Goal: Task Accomplishment & Management: Manage account settings

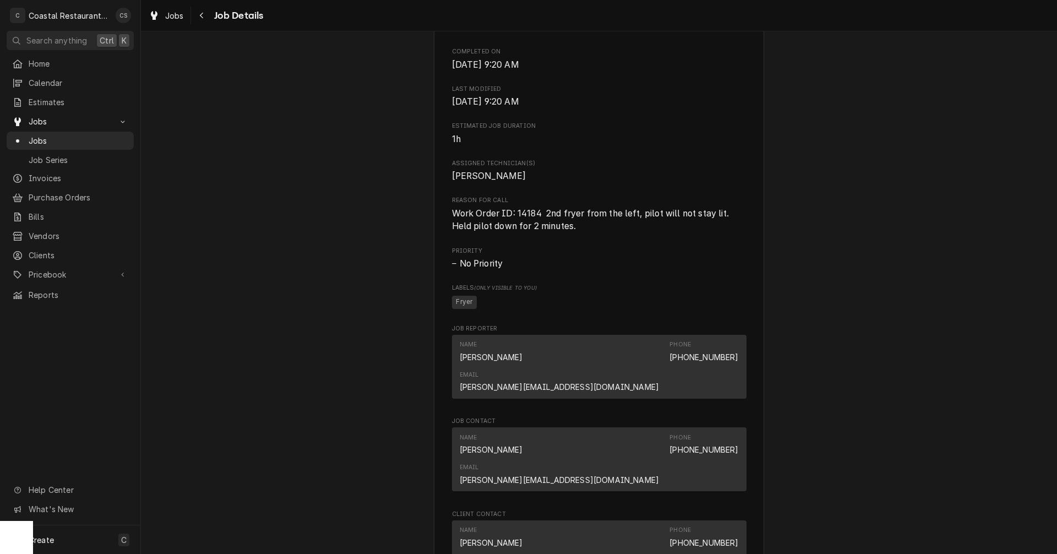
scroll to position [660, 0]
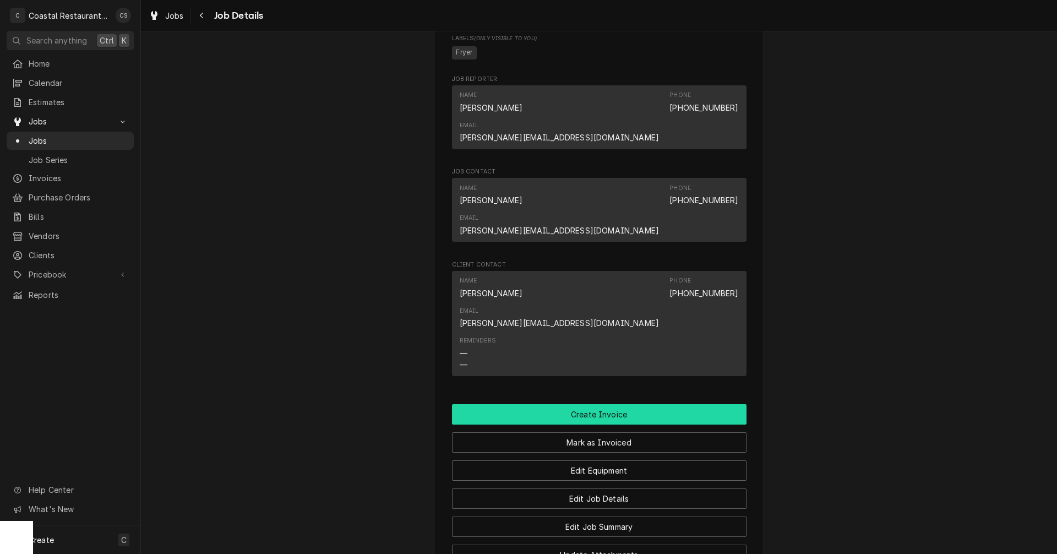
click at [581, 404] on button "Create Invoice" at bounding box center [599, 414] width 294 height 20
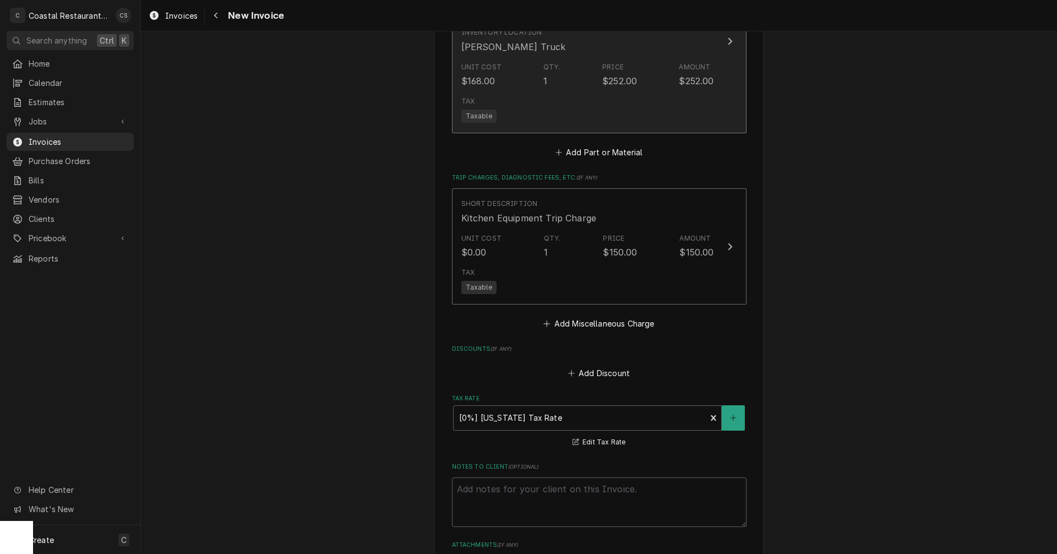
scroll to position [1576, 0]
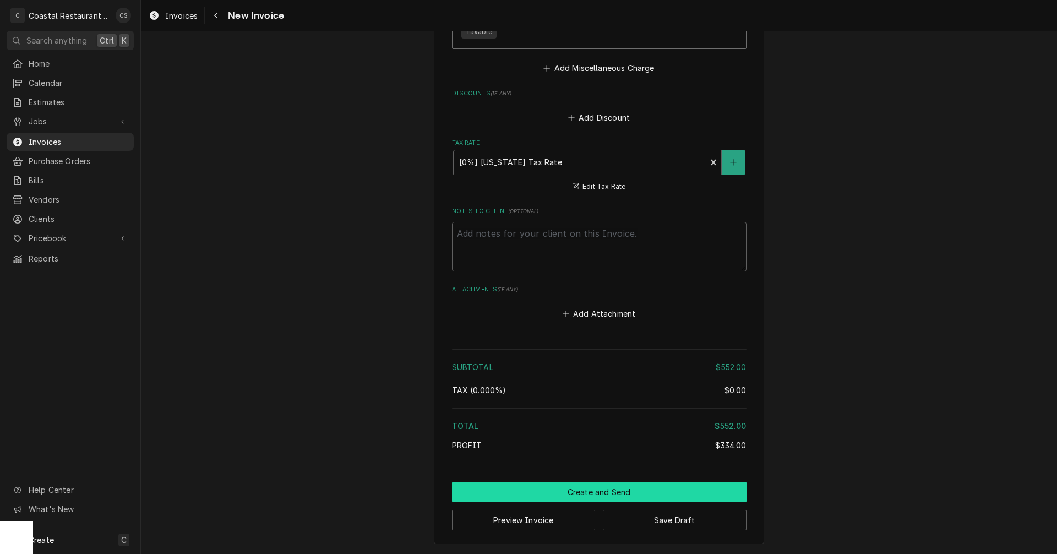
click at [597, 499] on button "Create and Send" at bounding box center [599, 492] width 294 height 20
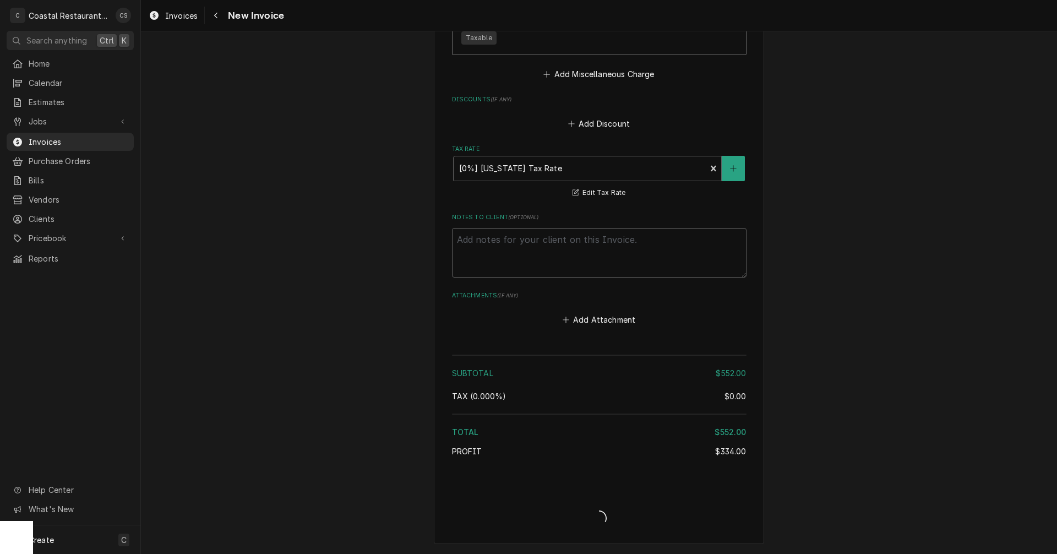
type textarea "x"
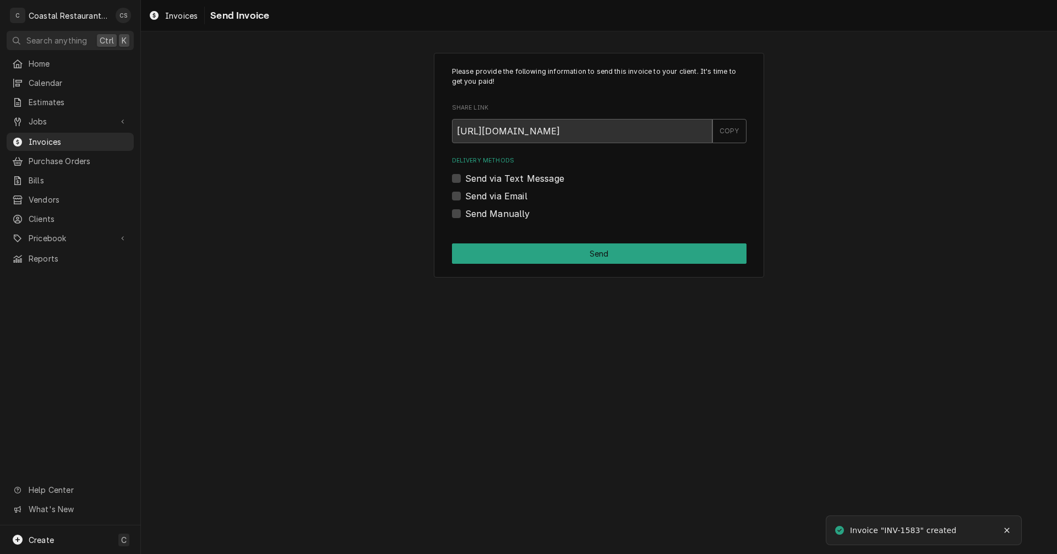
click at [465, 196] on label "Send via Email" at bounding box center [496, 195] width 62 height 13
click at [465, 196] on input "Send via Email" at bounding box center [612, 201] width 294 height 24
checkbox input "true"
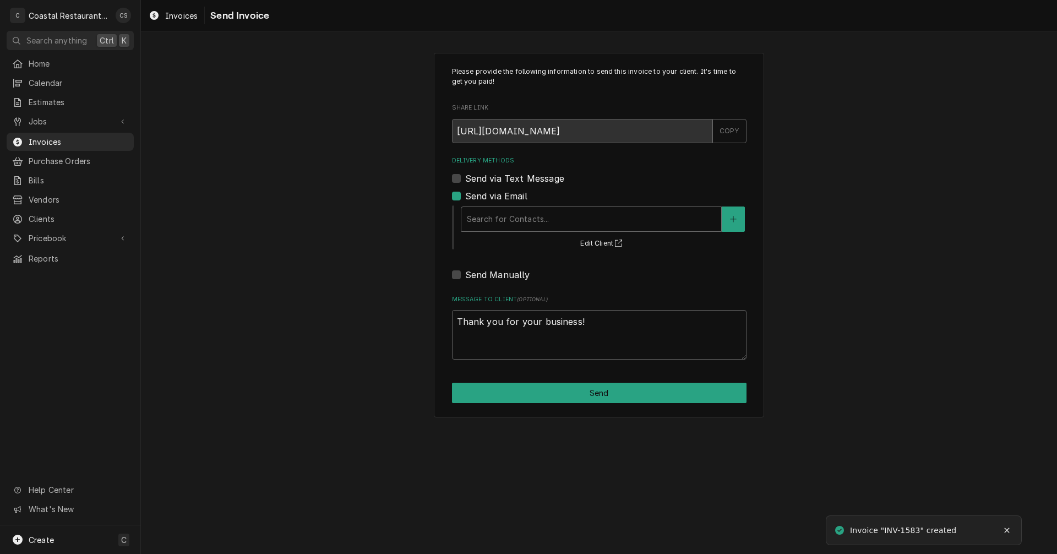
click at [493, 217] on div "Delivery Methods" at bounding box center [591, 219] width 249 height 20
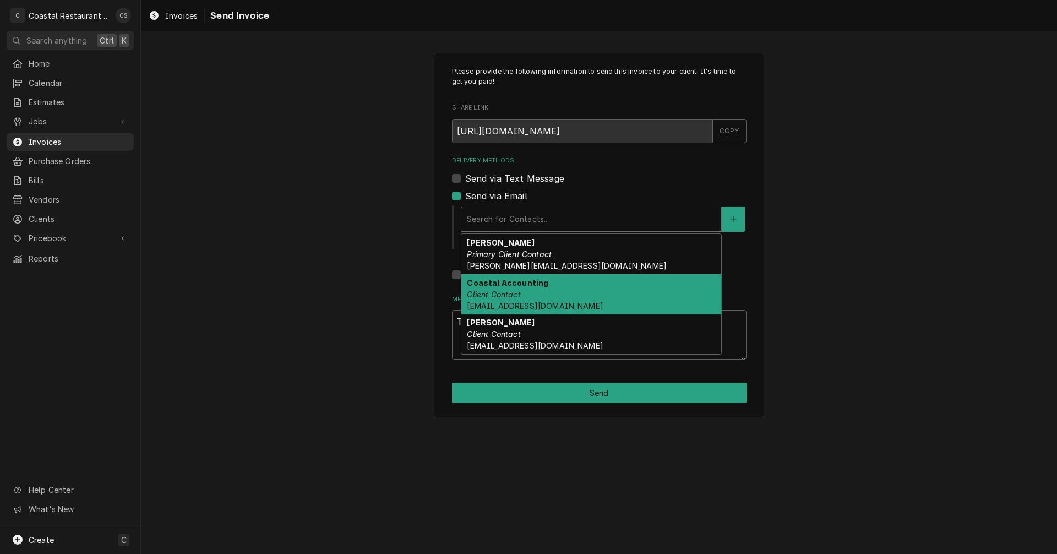
click at [496, 291] on em "Client Contact" at bounding box center [493, 294] width 53 height 9
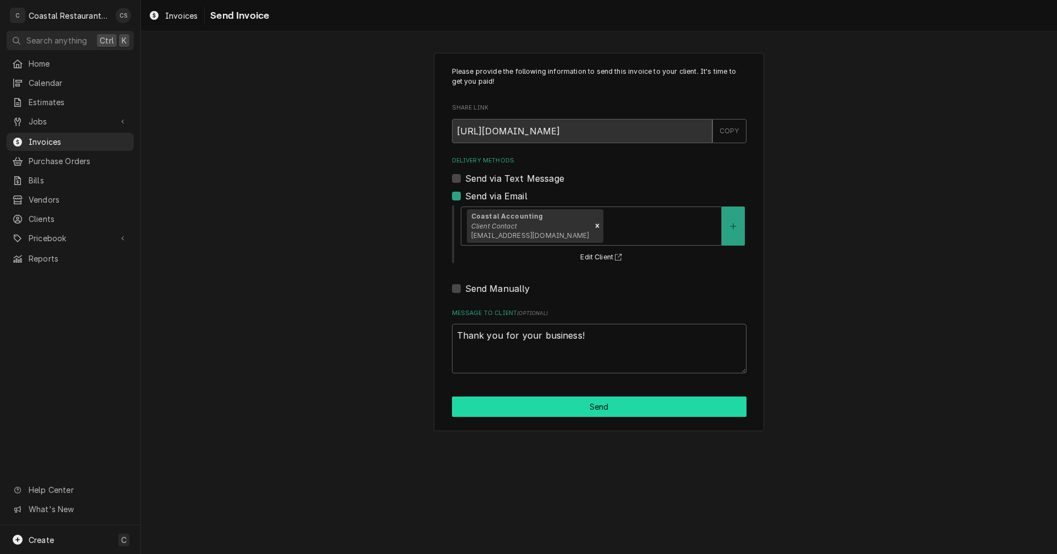
click at [566, 412] on button "Send" at bounding box center [599, 406] width 294 height 20
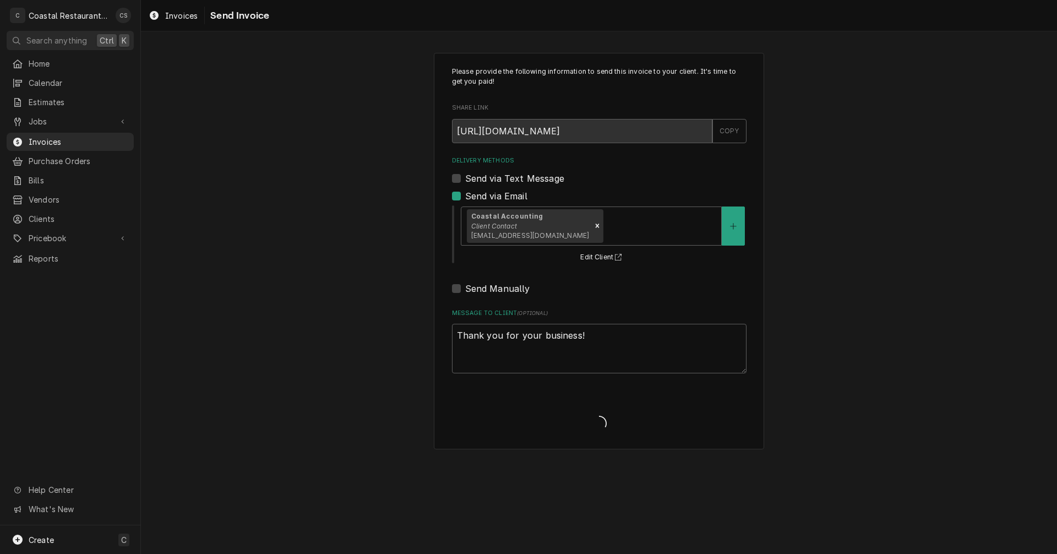
type textarea "x"
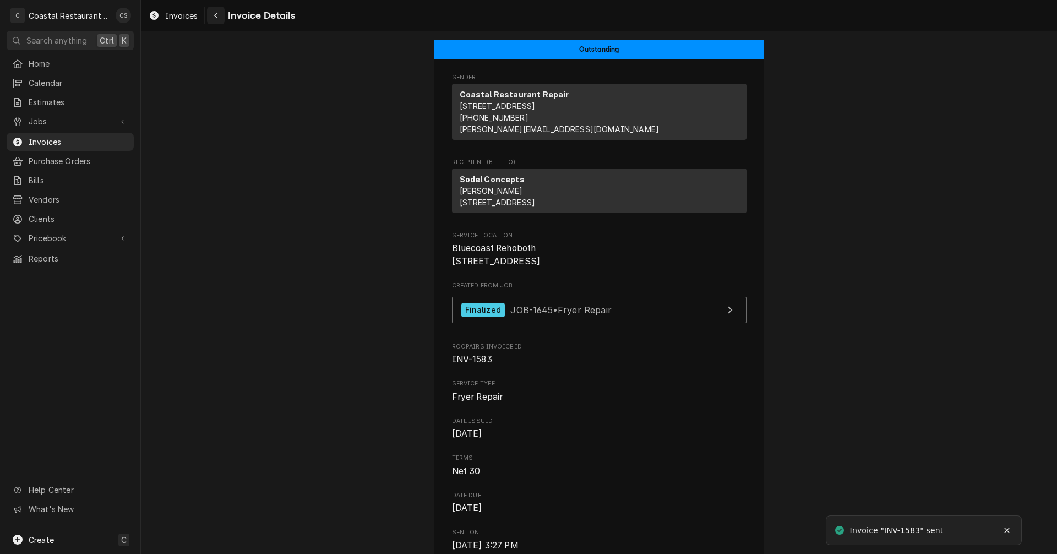
click at [217, 14] on icon "Navigate back" at bounding box center [216, 16] width 5 height 8
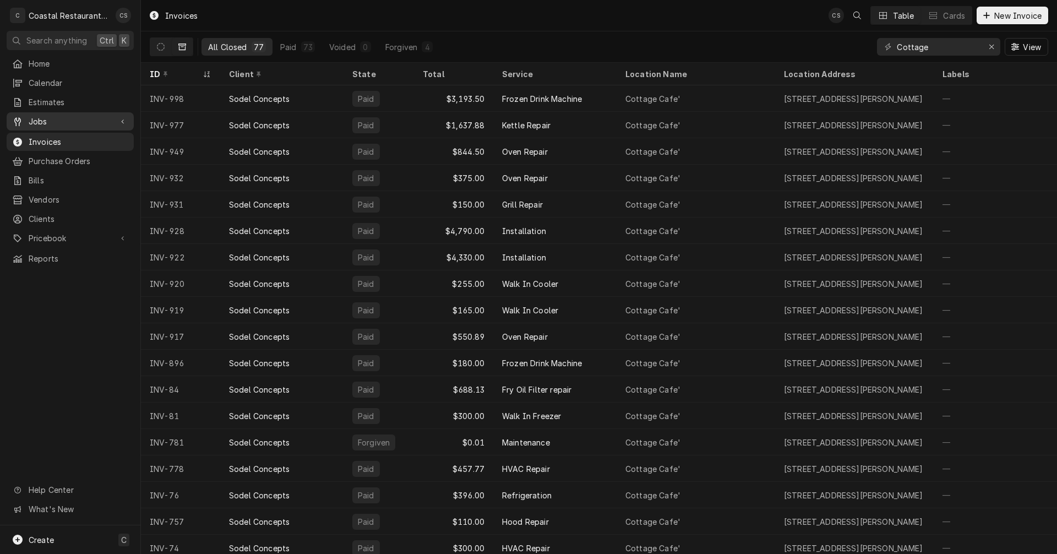
click at [92, 122] on span "Jobs" at bounding box center [70, 122] width 83 height 12
click at [72, 135] on span "Jobs" at bounding box center [79, 141] width 100 height 12
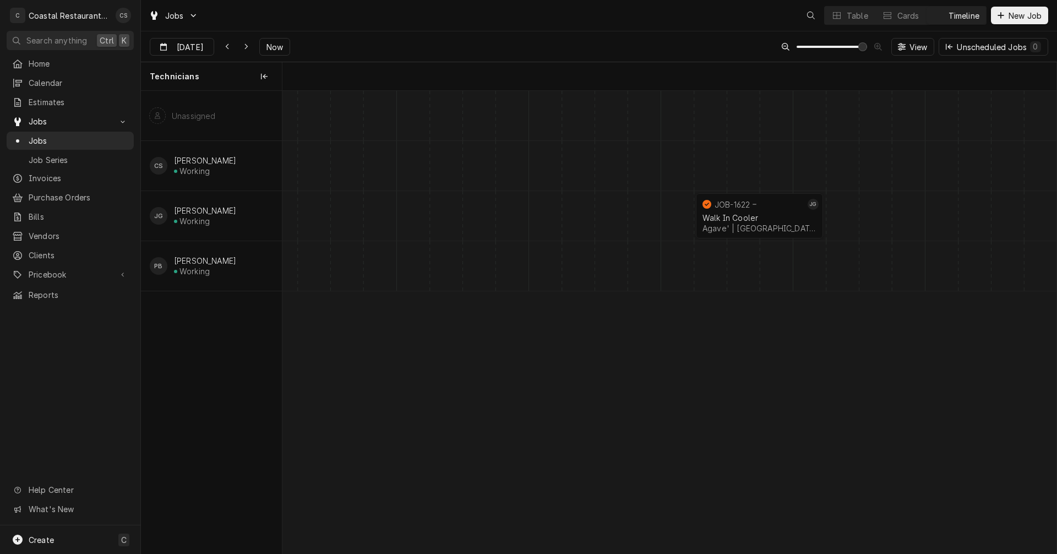
scroll to position [0, 15341]
click at [734, 214] on div "Walk In Cooler" at bounding box center [759, 217] width 114 height 9
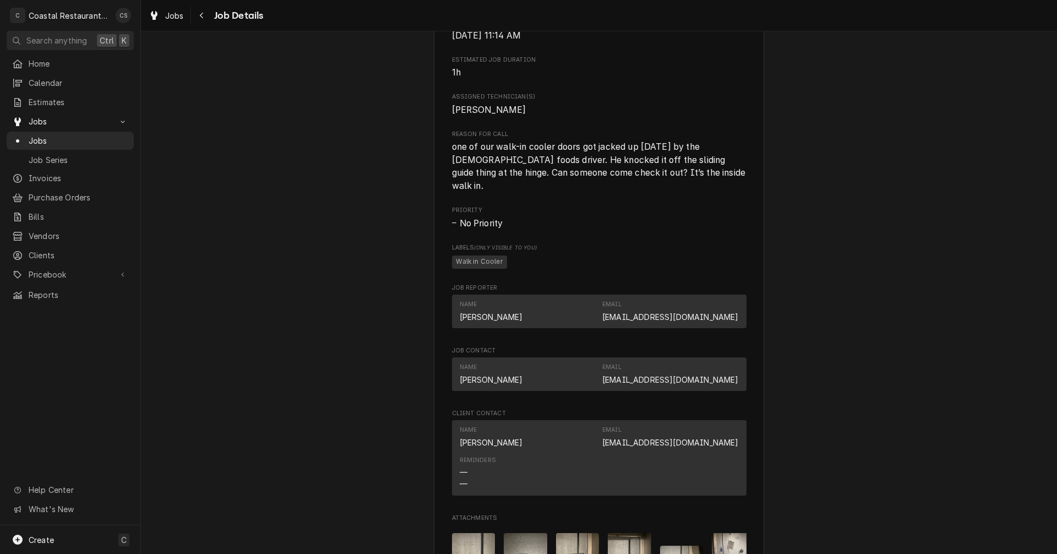
scroll to position [660, 0]
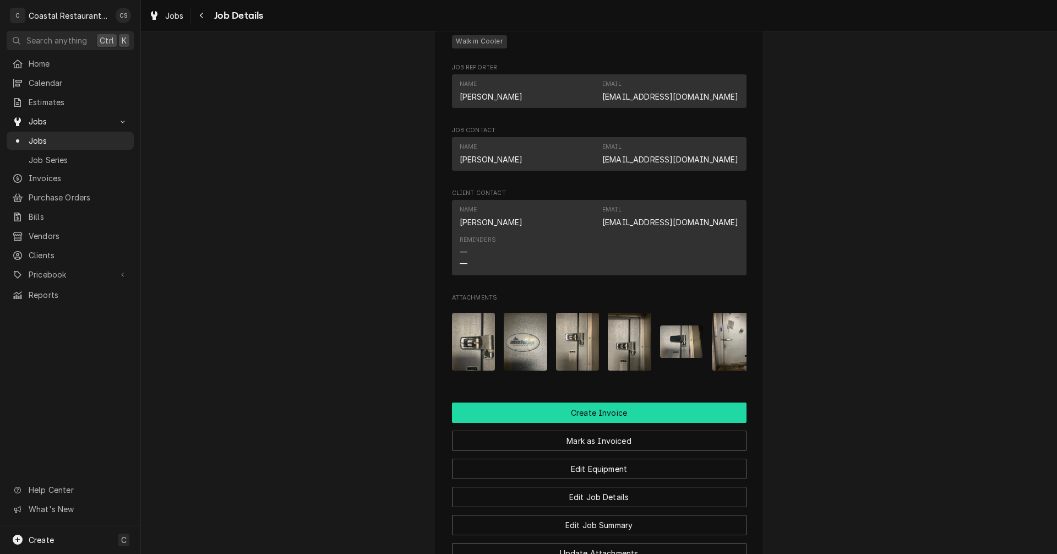
click at [599, 422] on button "Create Invoice" at bounding box center [599, 412] width 294 height 20
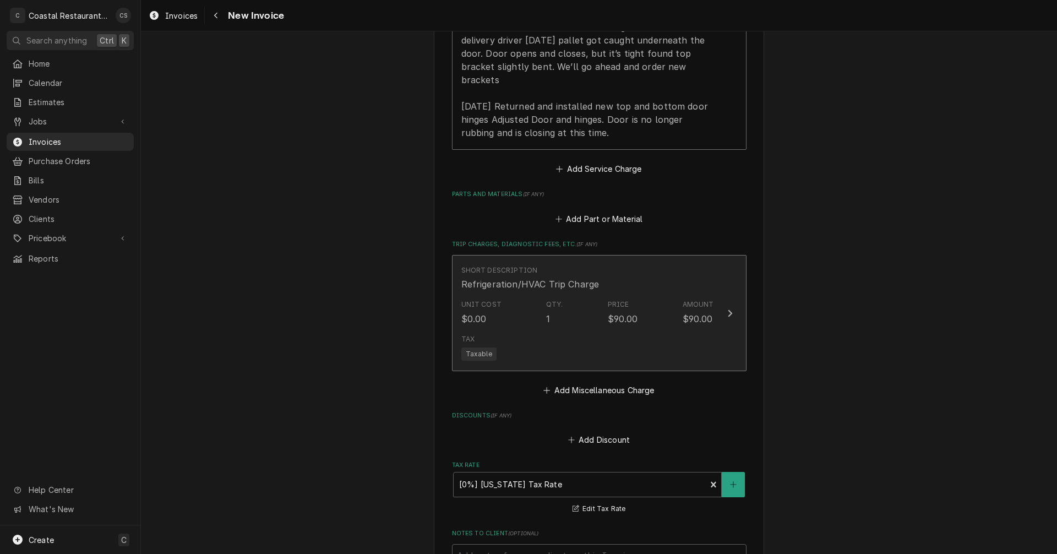
scroll to position [716, 0]
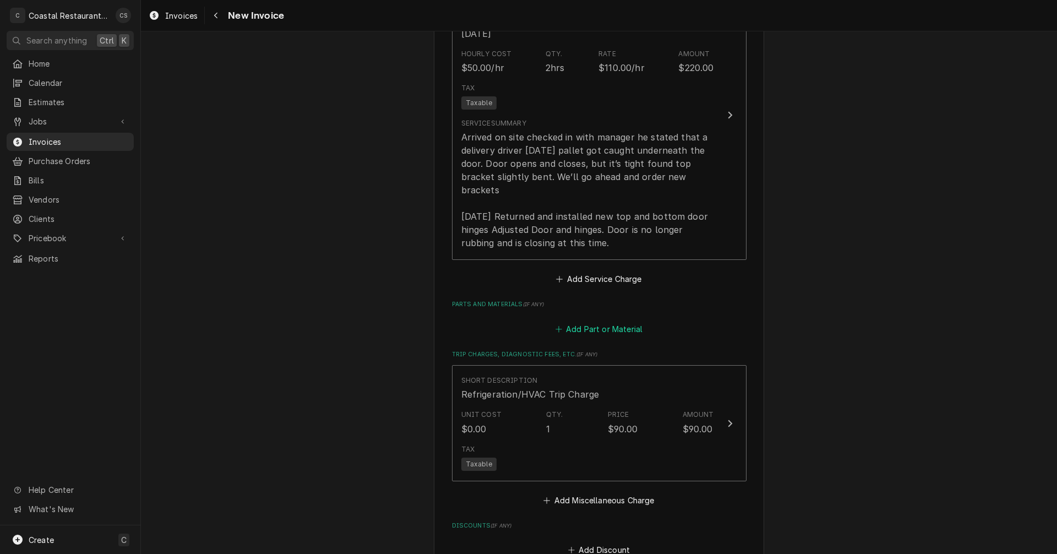
click at [604, 329] on button "Add Part or Material" at bounding box center [598, 328] width 91 height 15
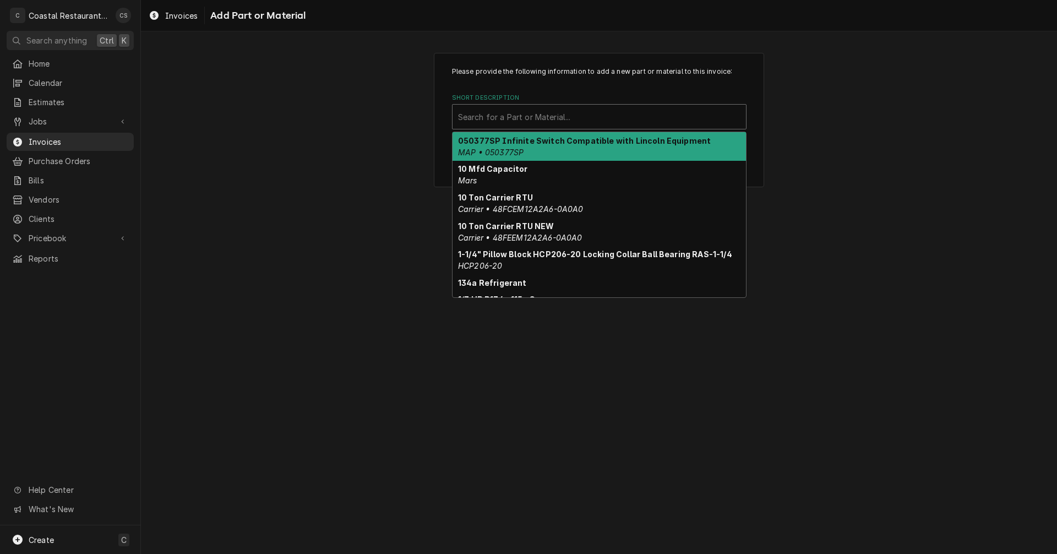
click at [514, 118] on div "Short Description" at bounding box center [599, 117] width 282 height 20
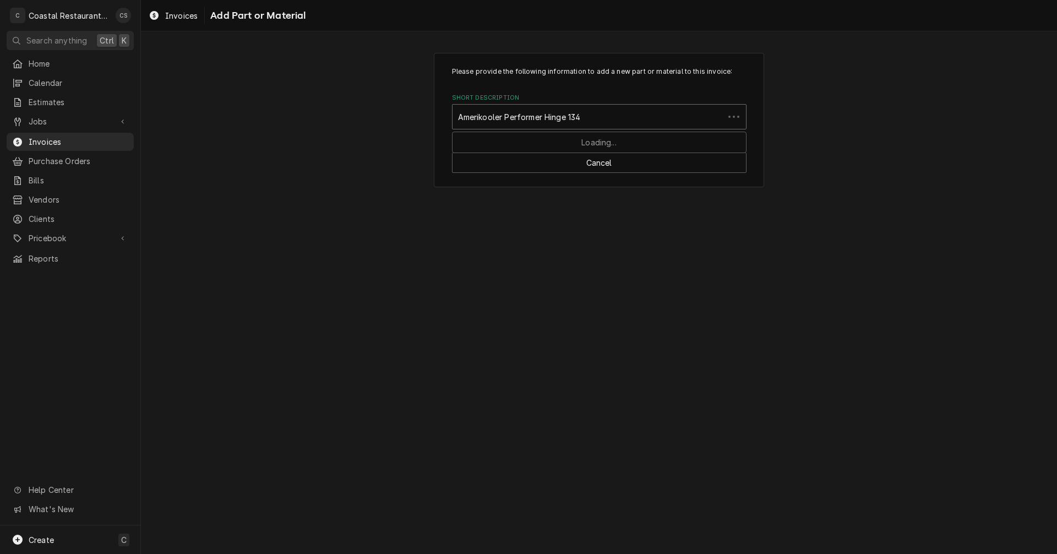
type input "Amerikooler Performer Hinge 1346"
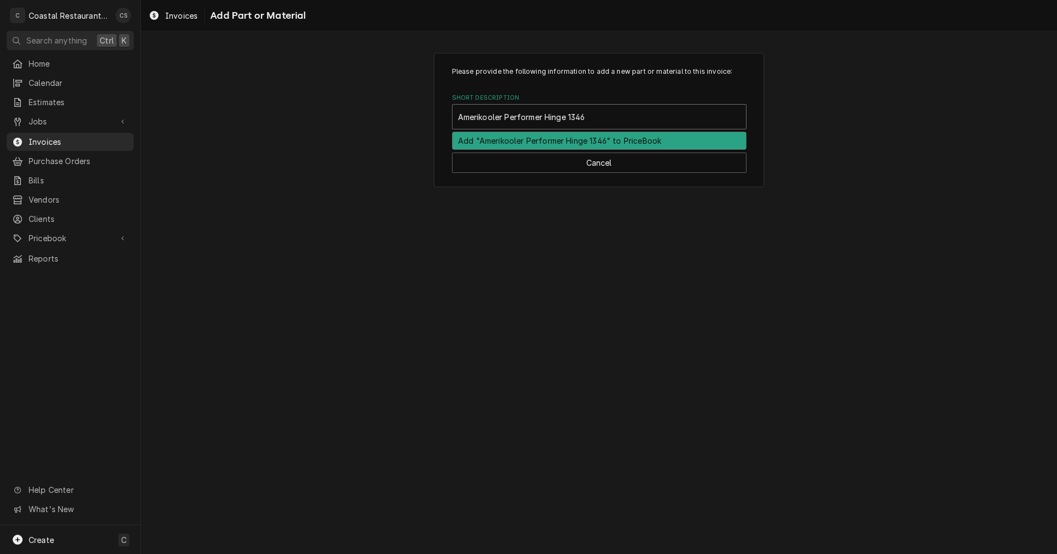
click at [528, 144] on div "Add "Amerikooler Performer Hinge 1346" to PriceBook" at bounding box center [598, 140] width 293 height 17
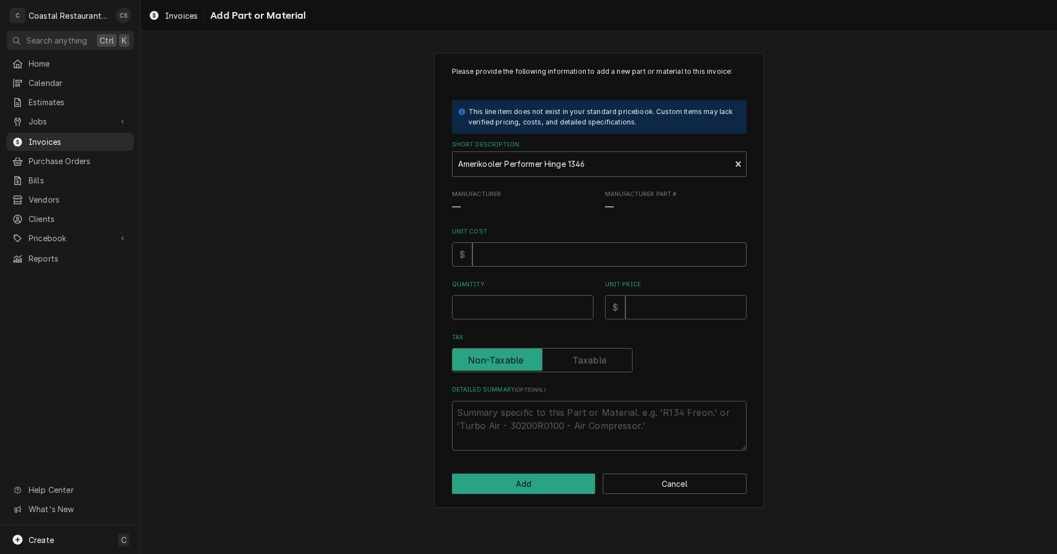
click at [510, 258] on input "Unit Cost" at bounding box center [609, 254] width 274 height 24
type textarea "x"
type input "1"
type textarea "x"
type input "13"
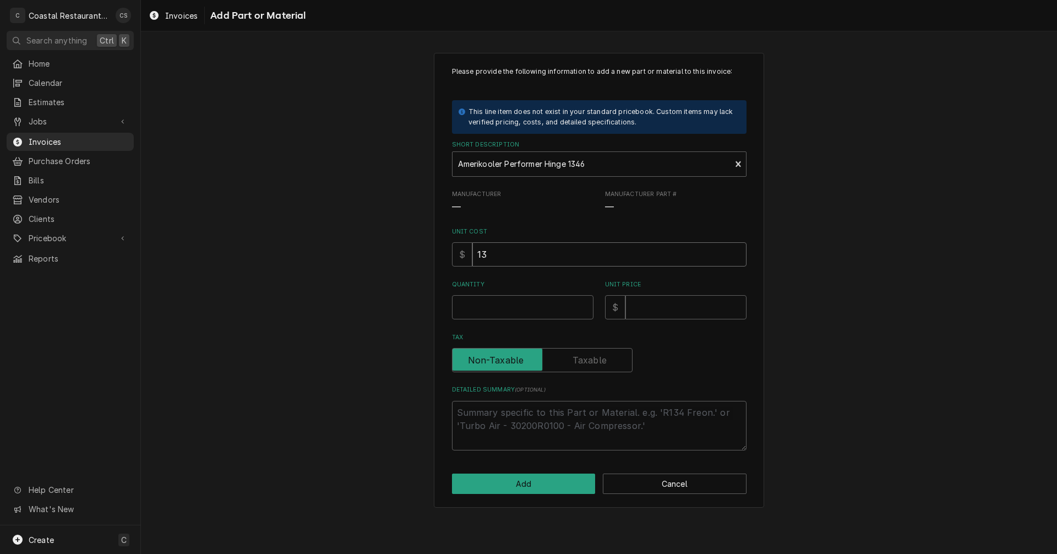
type textarea "x"
type input "138"
type textarea "x"
type input "138.1"
type textarea "x"
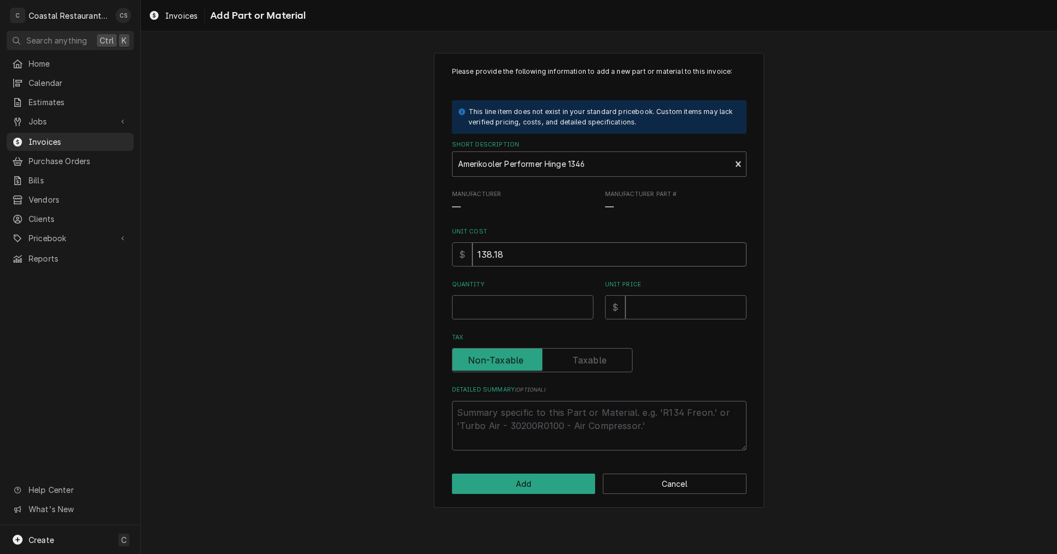
type input "138.18"
click at [503, 301] on input "Quantity" at bounding box center [522, 307] width 141 height 24
type textarea "x"
type input "2"
click at [649, 311] on input "Unit Price" at bounding box center [685, 307] width 121 height 24
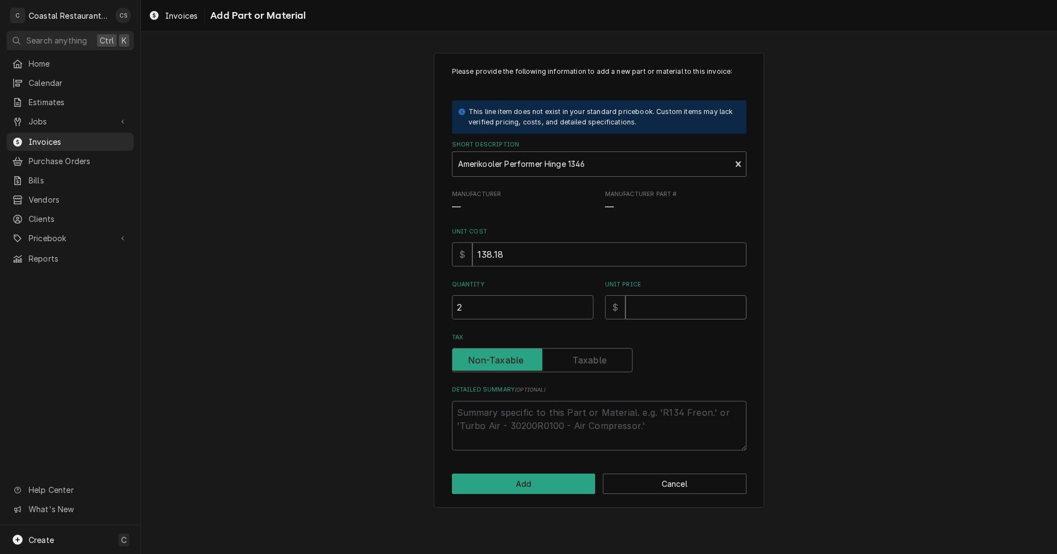
click at [655, 301] on input "Unit Price" at bounding box center [685, 307] width 121 height 24
type textarea "x"
type input "2"
type textarea "x"
type input "22"
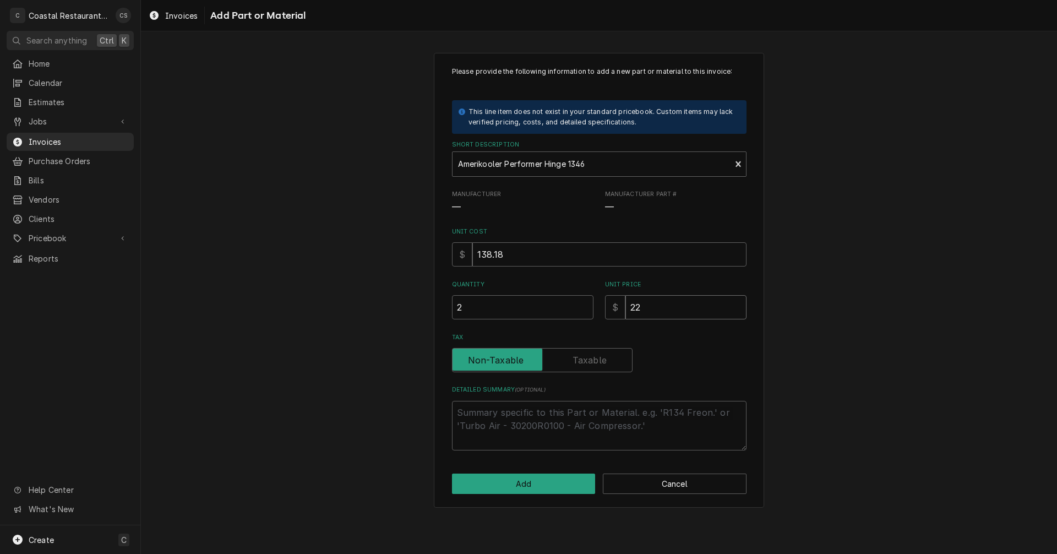
type textarea "x"
type input "227"
type textarea "x"
type input "227.9"
type textarea "x"
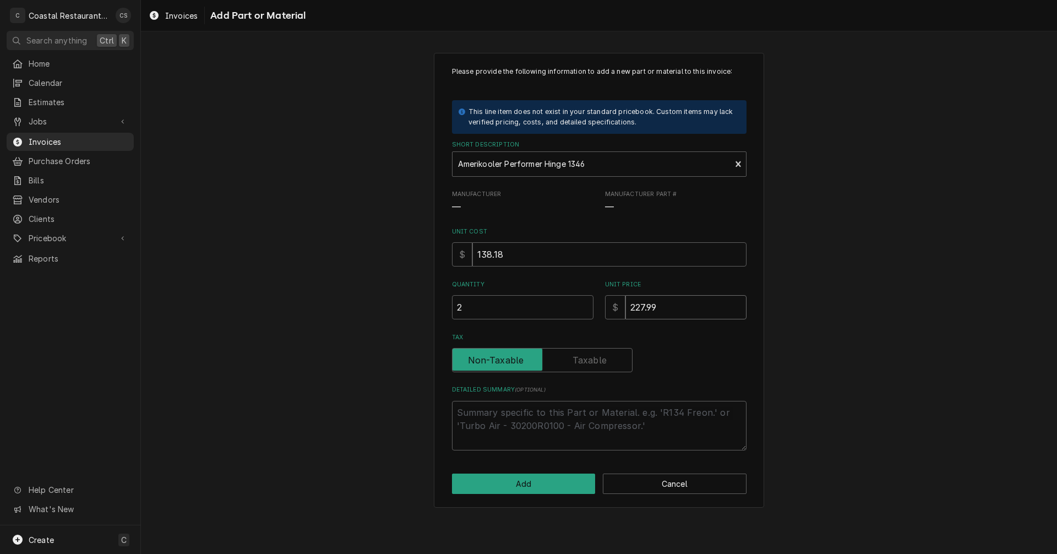
type input "227.99"
click at [607, 363] on input "Tax" at bounding box center [542, 360] width 171 height 24
checkbox input "true"
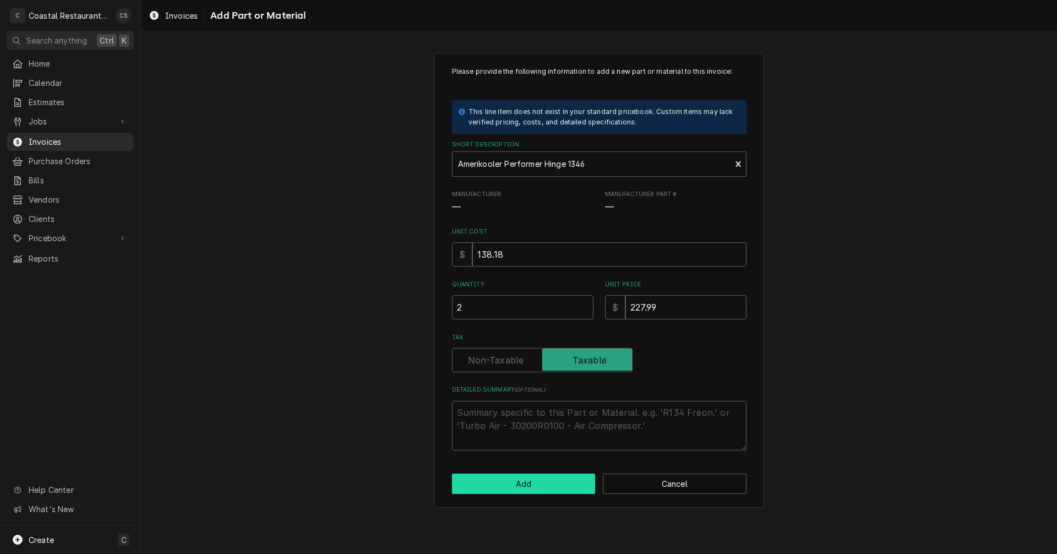
click at [542, 483] on button "Add" at bounding box center [524, 483] width 144 height 20
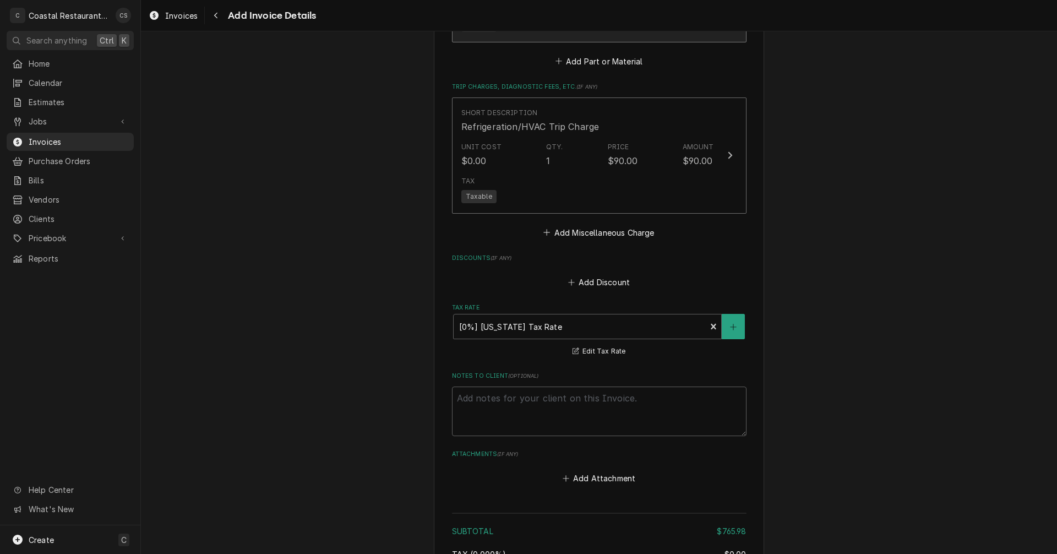
scroll to position [1363, 0]
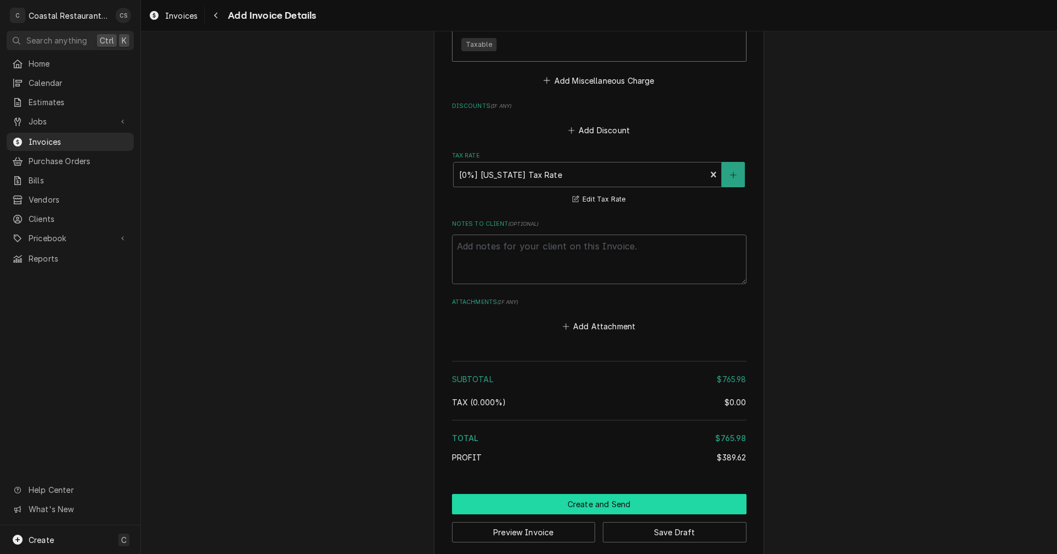
click at [594, 504] on button "Create and Send" at bounding box center [599, 504] width 294 height 20
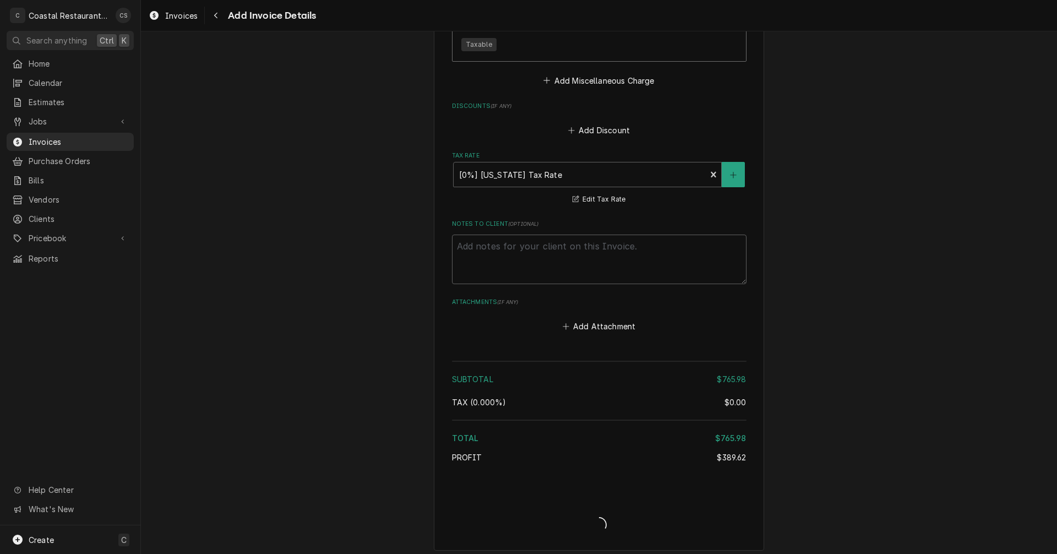
type textarea "x"
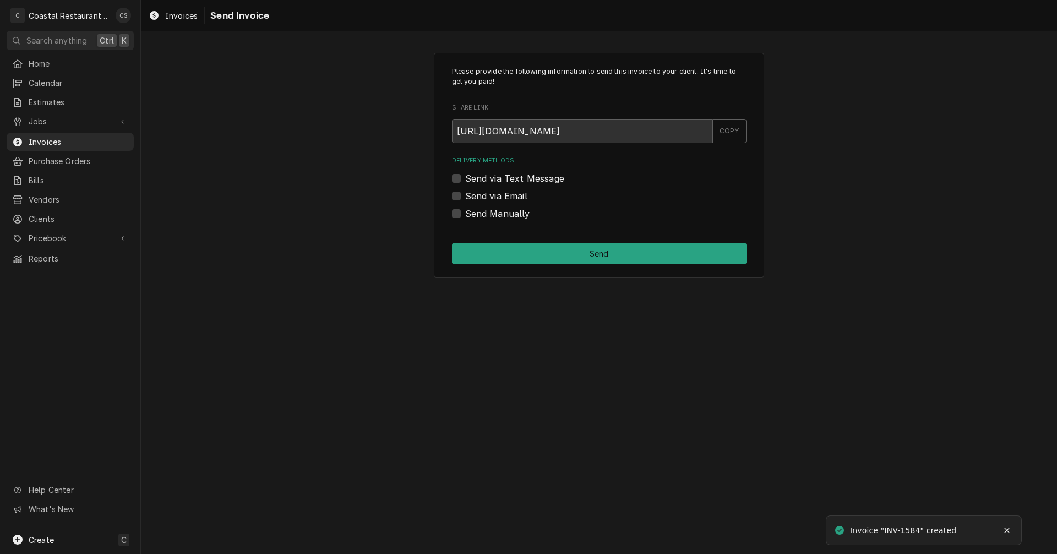
click at [465, 194] on label "Send via Email" at bounding box center [496, 195] width 62 height 13
click at [465, 194] on input "Send via Email" at bounding box center [612, 201] width 294 height 24
checkbox input "true"
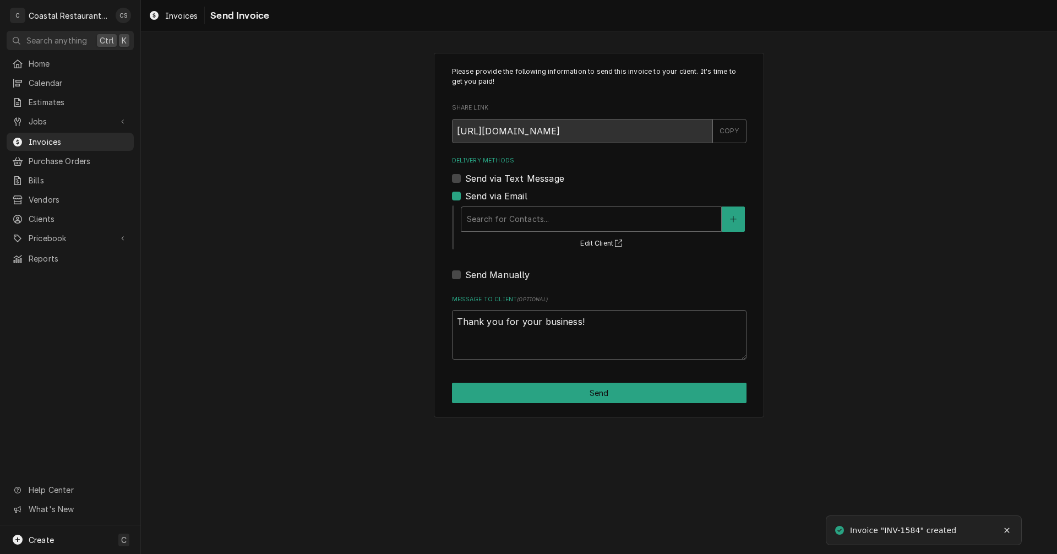
click at [497, 222] on div "Delivery Methods" at bounding box center [591, 219] width 249 height 20
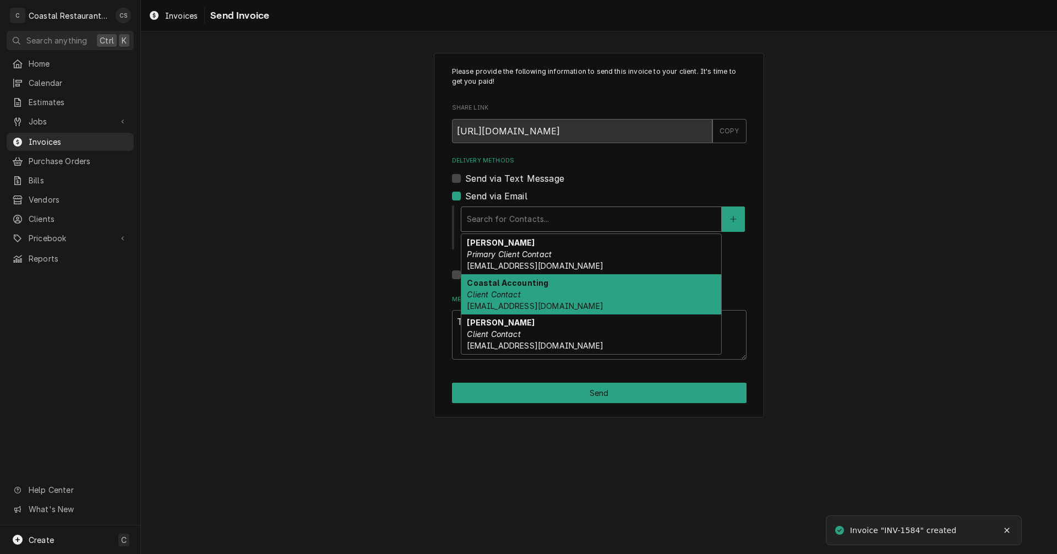
click at [504, 294] on em "Client Contact" at bounding box center [493, 294] width 53 height 9
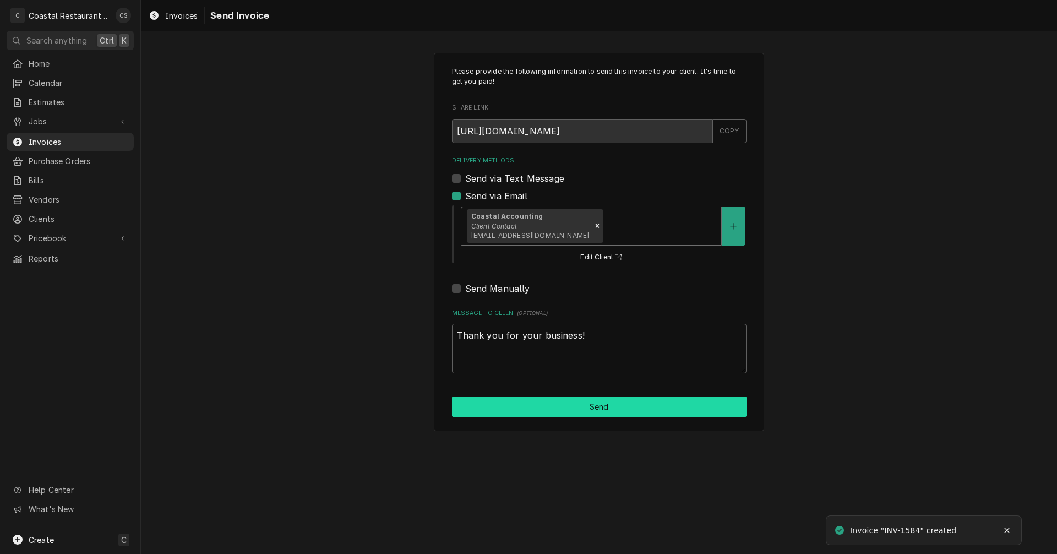
click at [580, 406] on button "Send" at bounding box center [599, 406] width 294 height 20
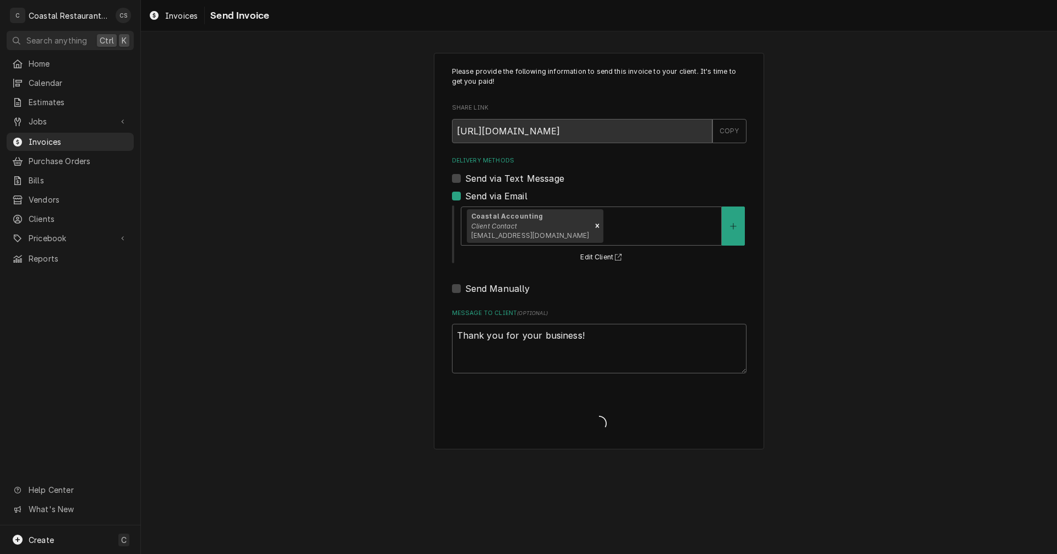
type textarea "x"
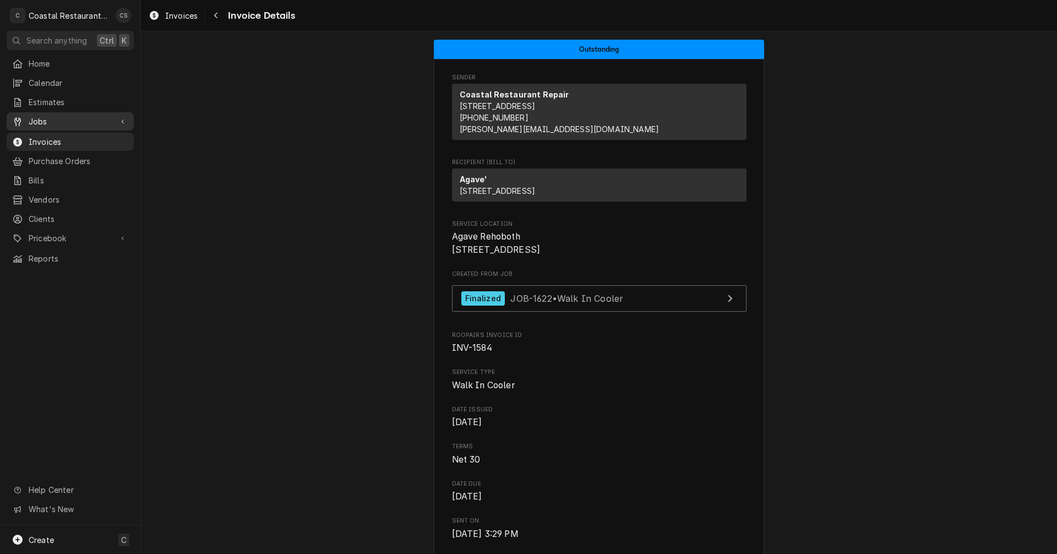
click at [63, 114] on div "Jobs" at bounding box center [70, 121] width 123 height 14
click at [59, 138] on span "Jobs" at bounding box center [79, 141] width 100 height 12
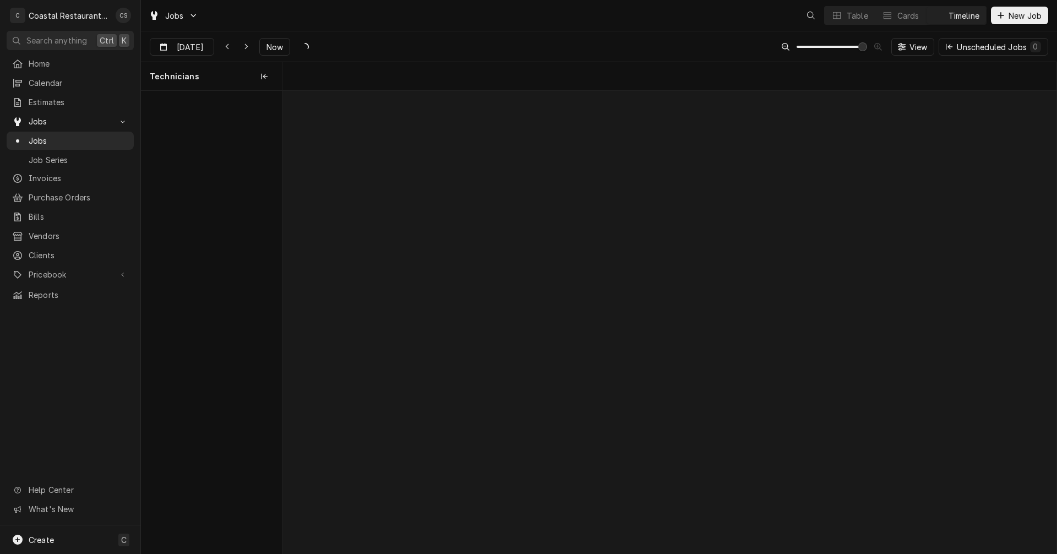
scroll to position [0, 15341]
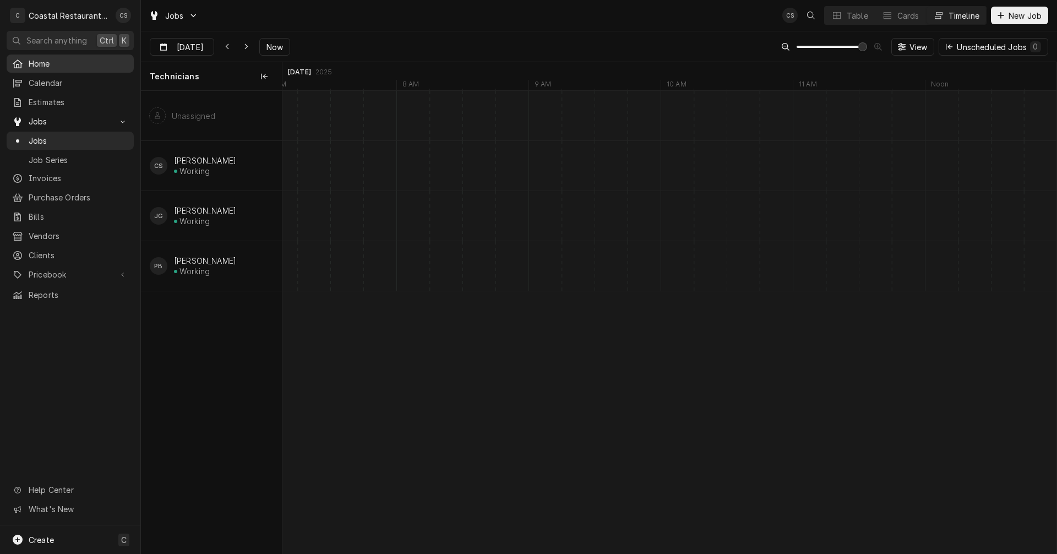
click at [40, 59] on span "Home" at bounding box center [79, 64] width 100 height 12
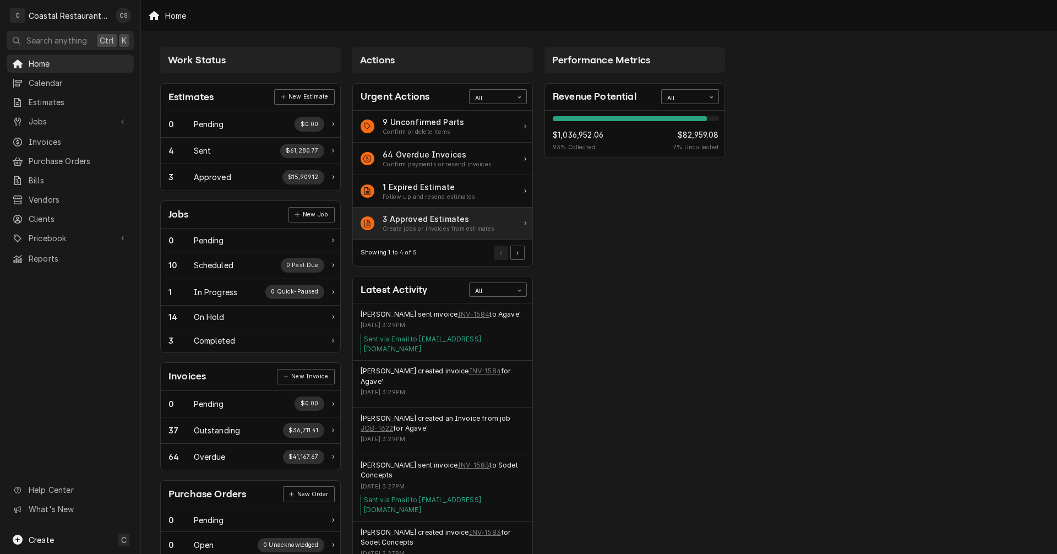
click at [416, 221] on div "3 Approved Estimates" at bounding box center [439, 219] width 112 height 12
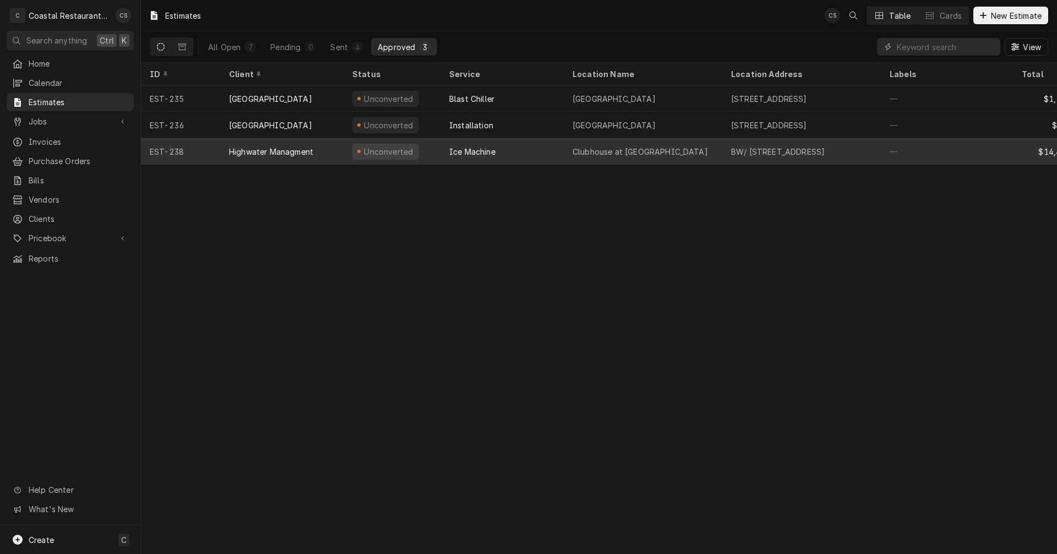
click at [299, 151] on div "Highwater Managment" at bounding box center [271, 152] width 84 height 12
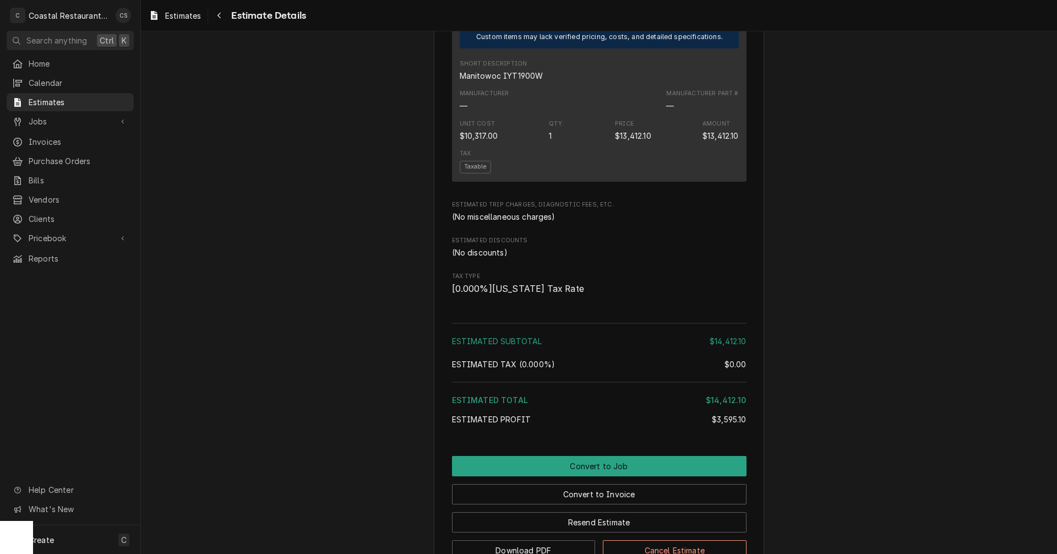
scroll to position [977, 0]
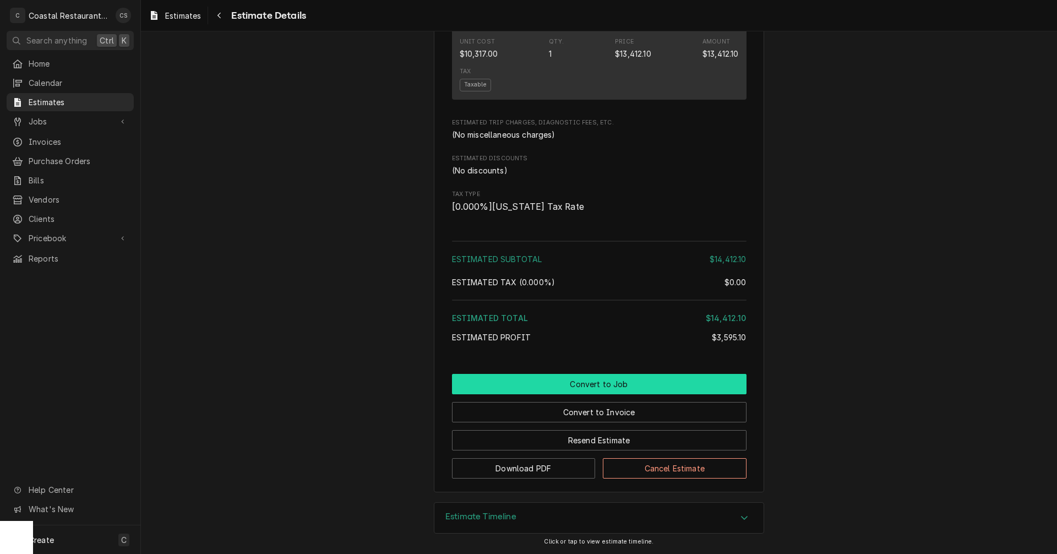
click at [610, 384] on button "Convert to Job" at bounding box center [599, 384] width 294 height 20
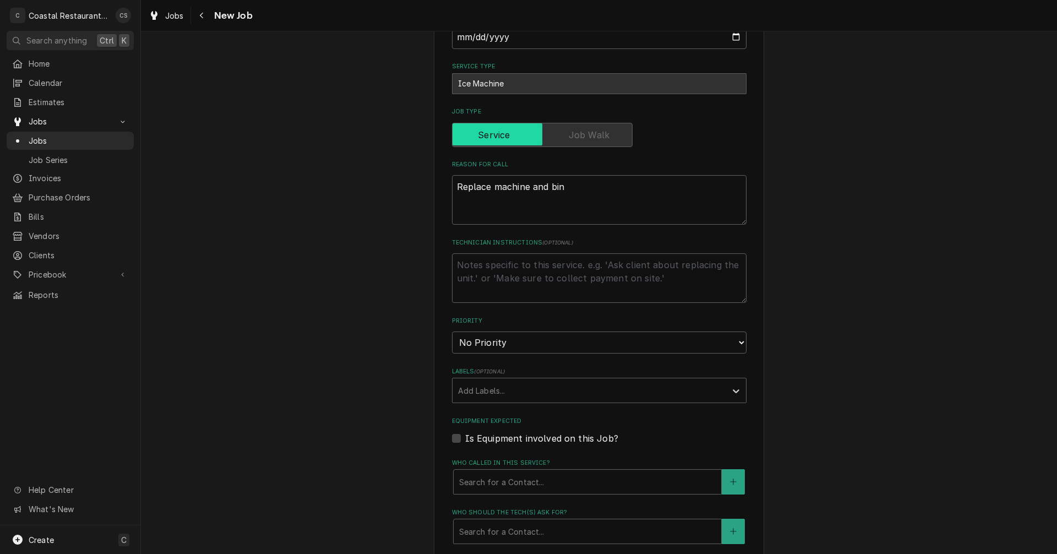
scroll to position [620, 0]
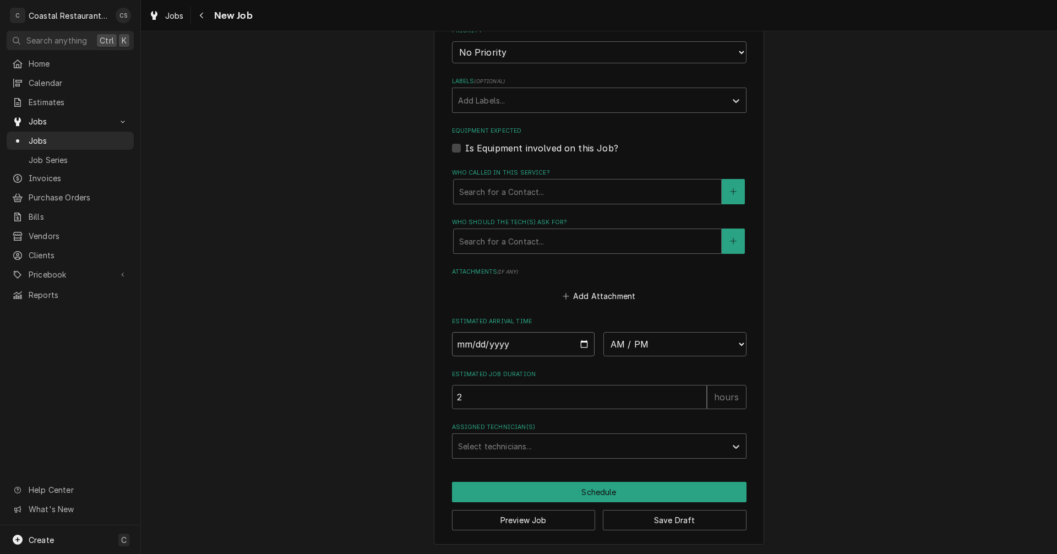
click at [580, 345] on input "Date" at bounding box center [523, 344] width 143 height 24
type textarea "x"
type input "2025-09-17"
click at [627, 347] on select "AM / PM 6:00 AM 6:15 AM 6:30 AM 6:45 AM 7:00 AM 7:15 AM 7:30 AM 7:45 AM 8:00 AM…" at bounding box center [674, 344] width 143 height 24
type textarea "x"
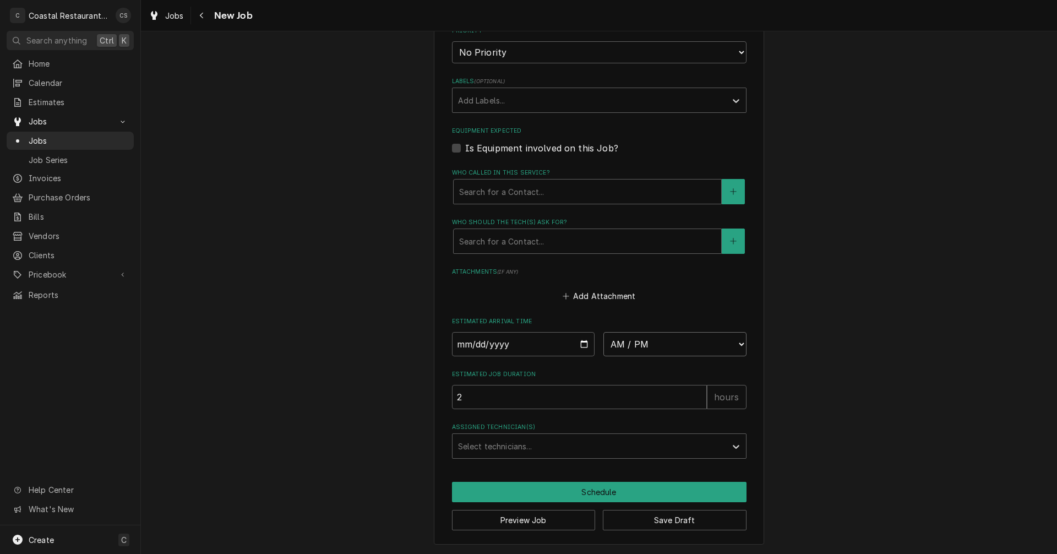
select select "08:00:00"
click at [603, 332] on select "AM / PM 6:00 AM 6:15 AM 6:30 AM 6:45 AM 7:00 AM 7:15 AM 7:30 AM 7:45 AM 8:00 AM…" at bounding box center [674, 344] width 143 height 24
click at [508, 448] on div "Assigned Technician(s)" at bounding box center [589, 446] width 263 height 20
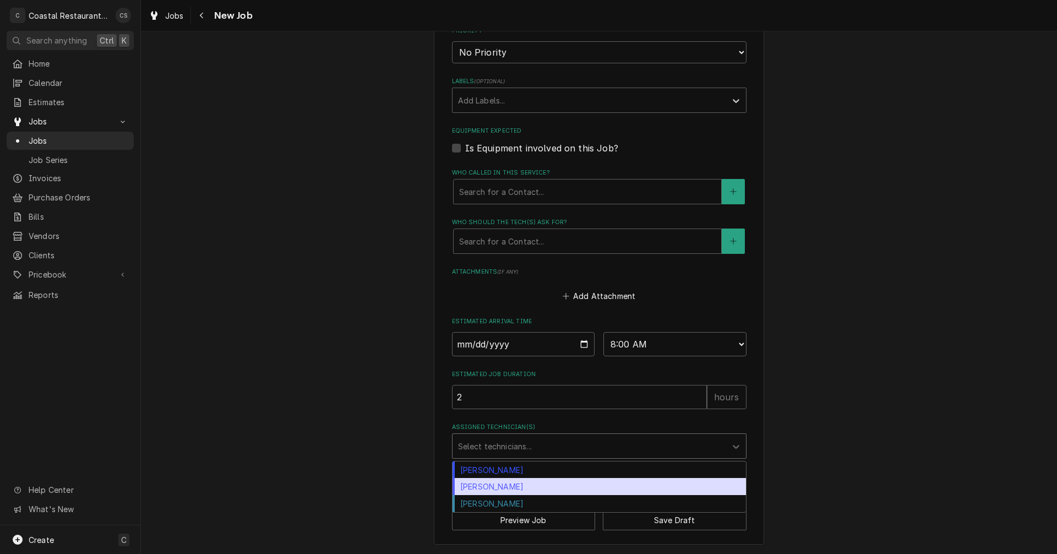
click at [510, 489] on div "[PERSON_NAME]" at bounding box center [598, 486] width 293 height 17
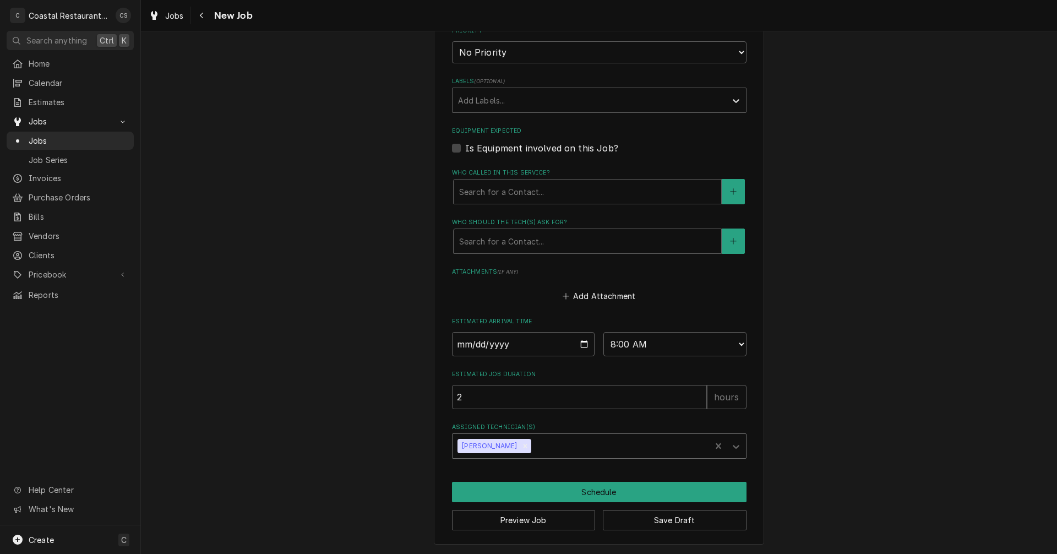
type textarea "x"
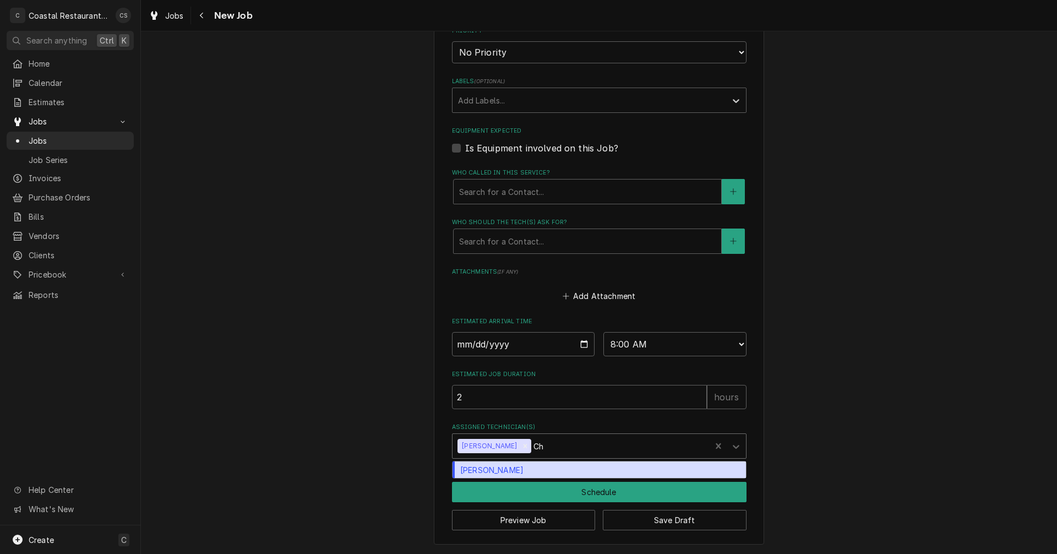
type input "C"
click at [511, 471] on div "[PERSON_NAME]" at bounding box center [598, 469] width 293 height 17
type textarea "x"
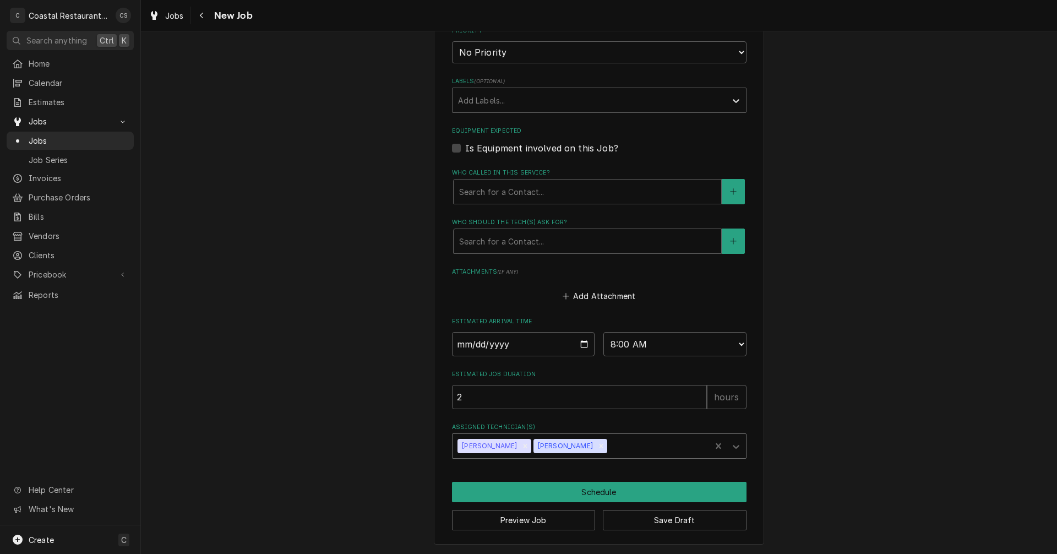
type textarea "x"
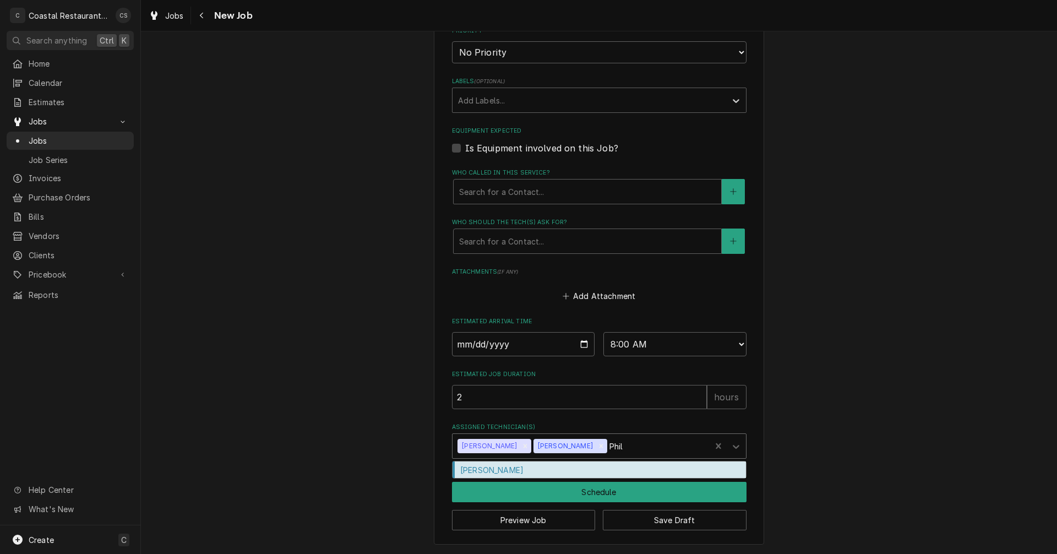
type input "Phill"
click at [483, 468] on div "[PERSON_NAME]" at bounding box center [598, 469] width 293 height 17
type textarea "x"
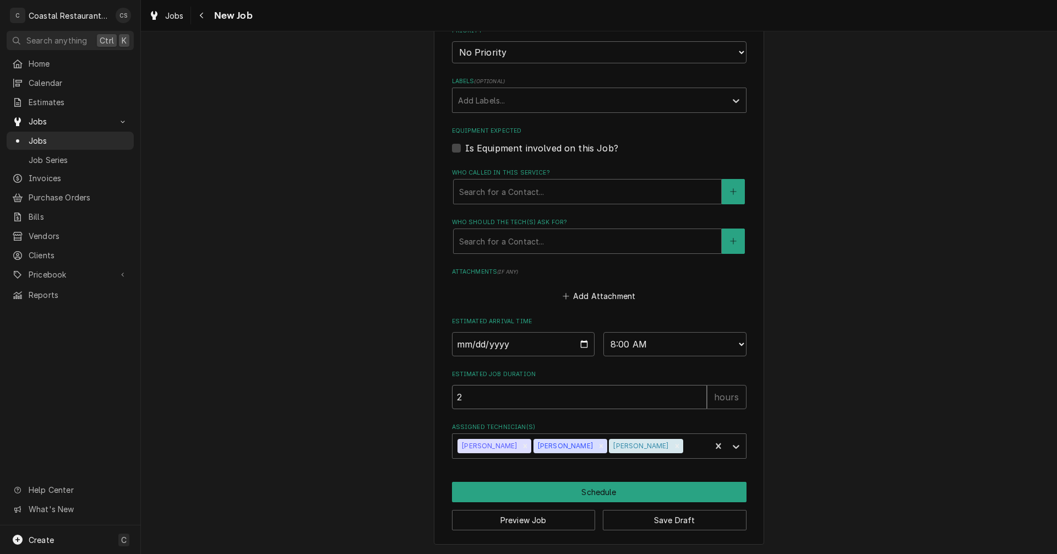
click at [489, 400] on input "2" at bounding box center [579, 397] width 255 height 24
type textarea "x"
type input "5"
type textarea "x"
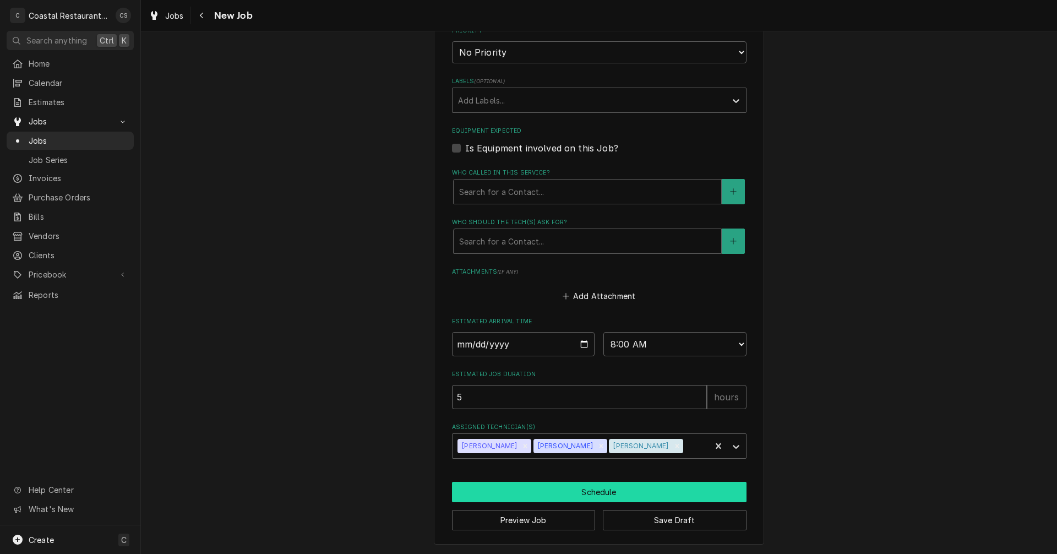
type input "5"
click at [553, 494] on button "Schedule" at bounding box center [599, 492] width 294 height 20
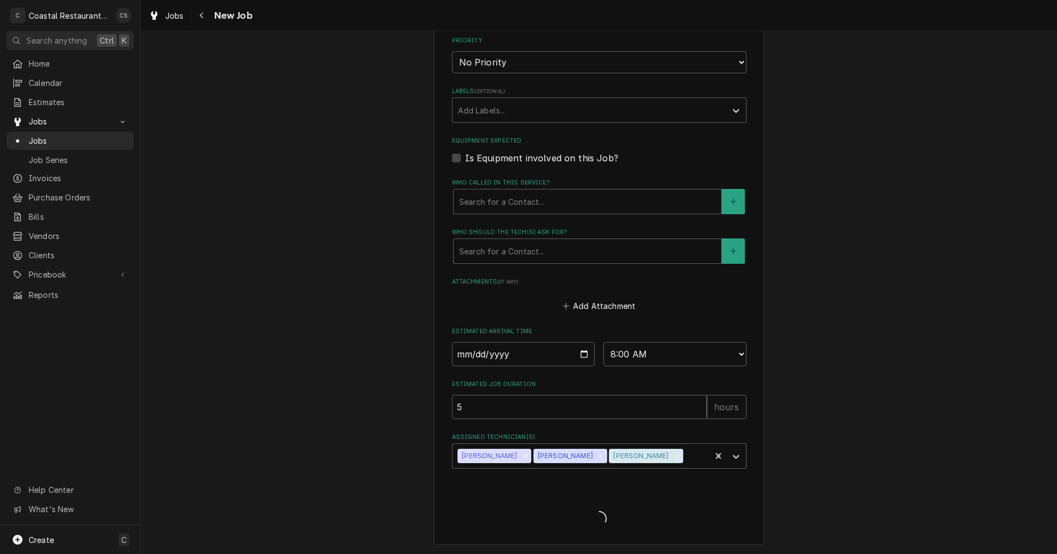
type textarea "x"
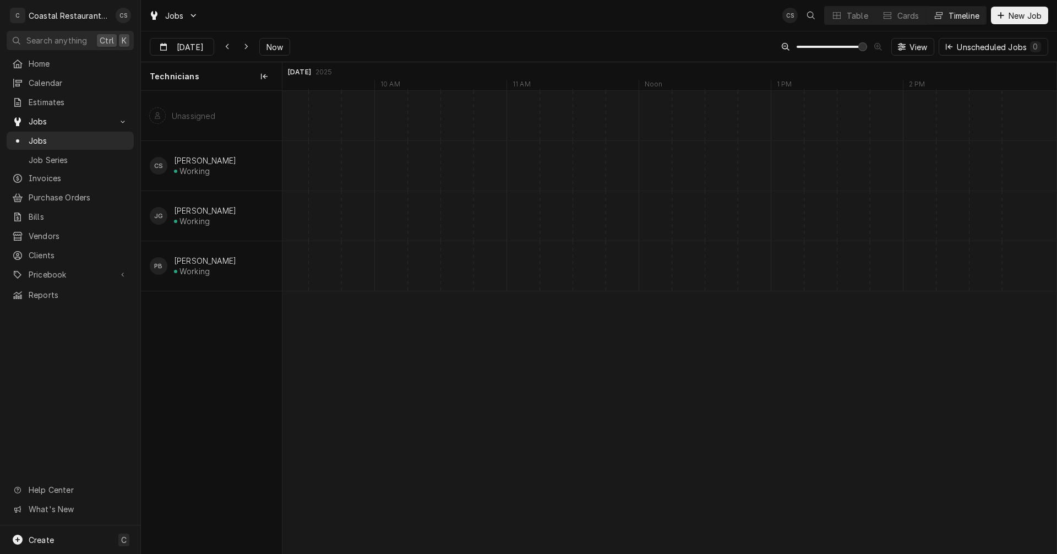
scroll to position [0, 15650]
click at [794, 212] on div "Refrigeration High Tide Coffee & Bowls | Fenwick Island, 19944" at bounding box center [814, 223] width 118 height 24
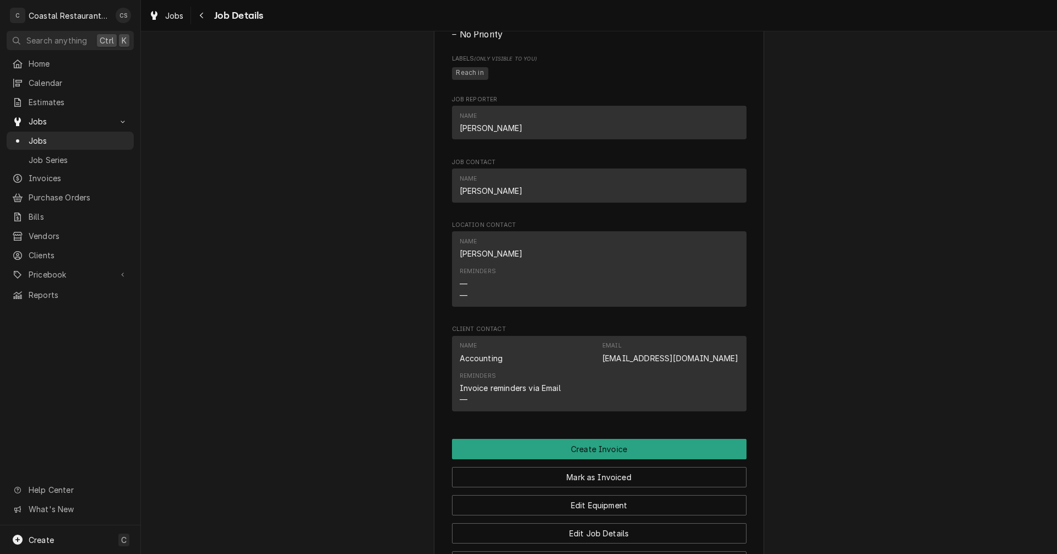
scroll to position [771, 0]
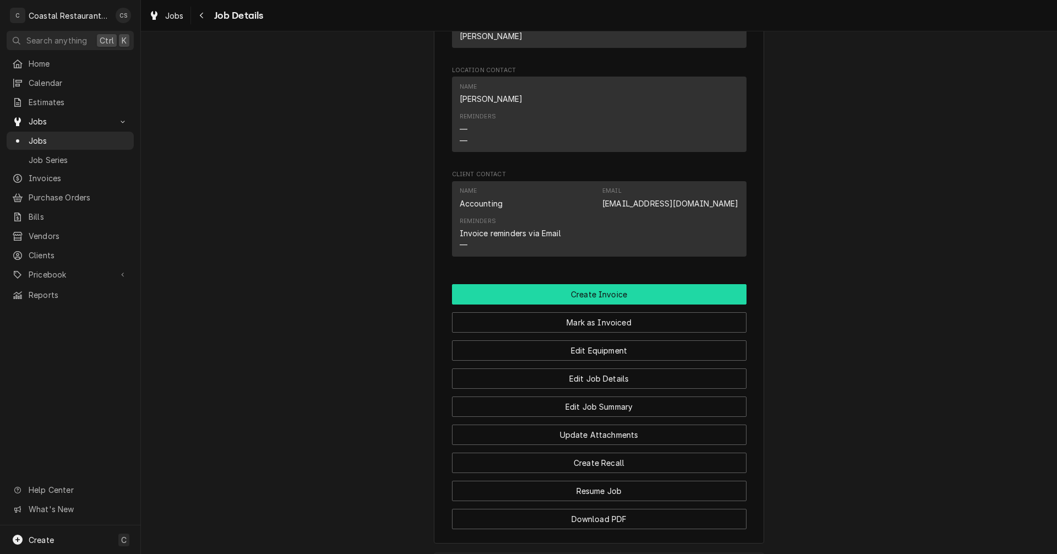
click at [610, 304] on button "Create Invoice" at bounding box center [599, 294] width 294 height 20
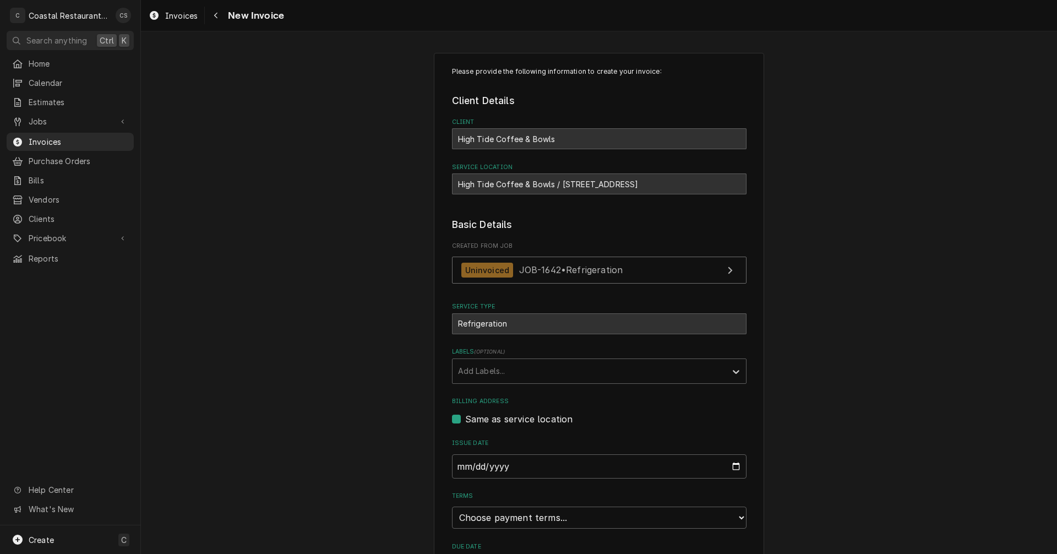
scroll to position [116, 0]
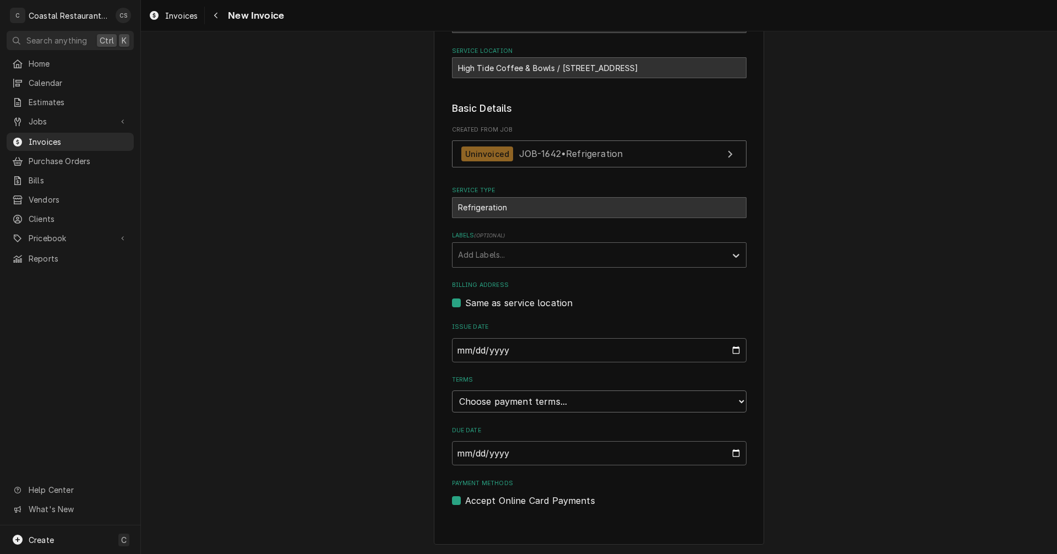
click at [542, 402] on select "Choose payment terms... Same Day Net 7 Net 14 Net 21 Net 30 Net 45 Net 60 Net 90" at bounding box center [599, 401] width 294 height 22
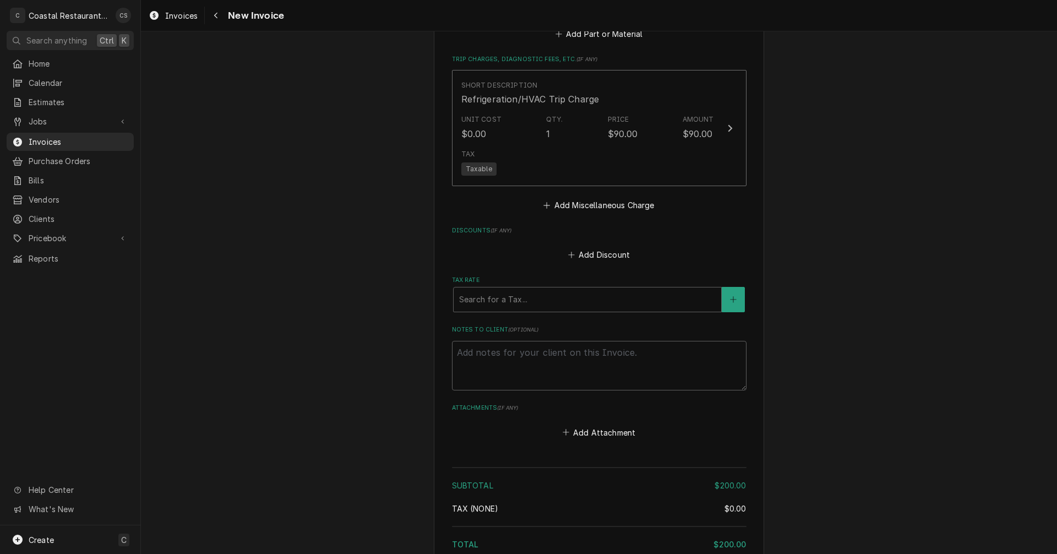
scroll to position [840, 0]
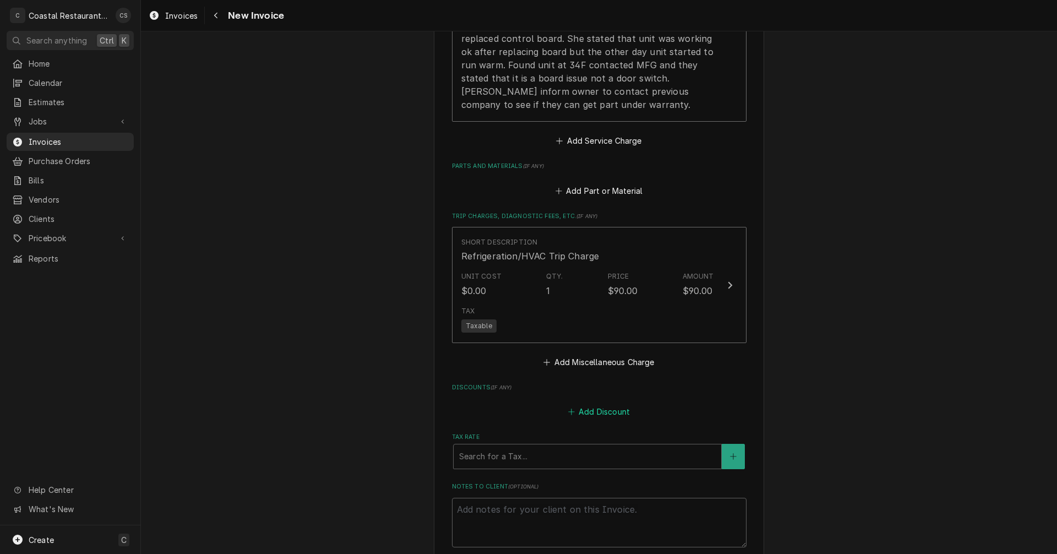
click at [597, 413] on button "Add Discount" at bounding box center [598, 411] width 65 height 15
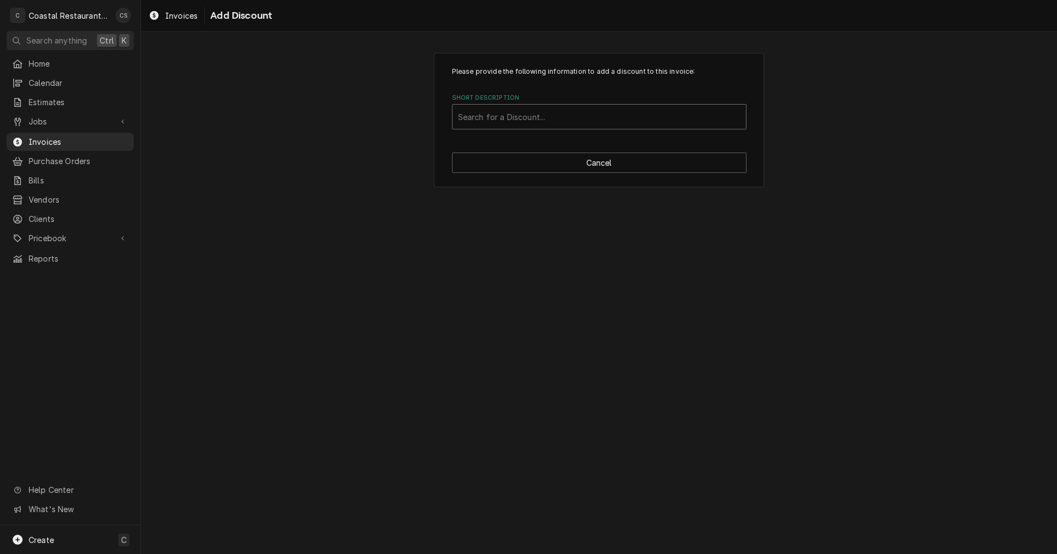
click at [507, 120] on div "Short Description" at bounding box center [599, 117] width 282 height 20
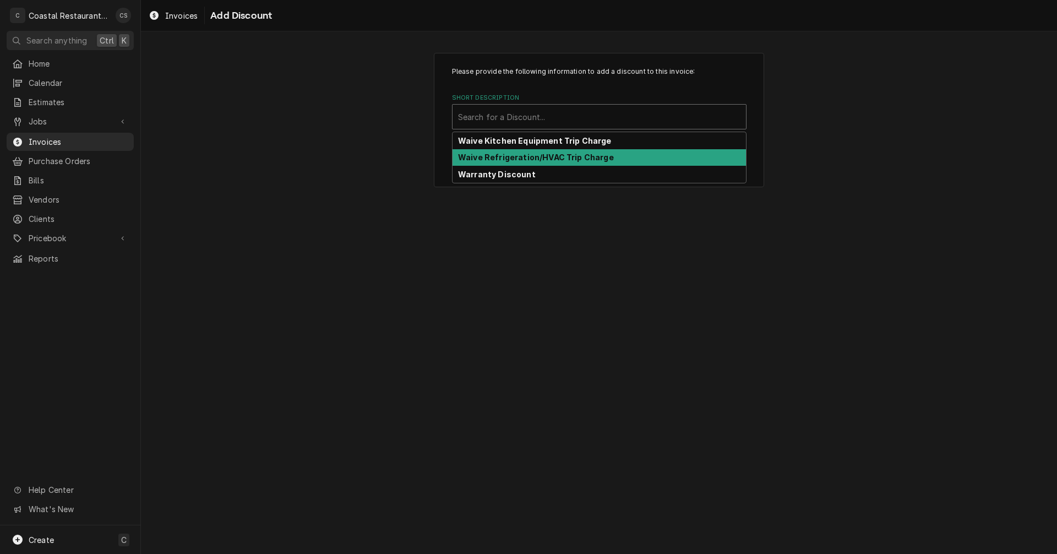
drag, startPoint x: 340, startPoint y: 173, endPoint x: 355, endPoint y: 175, distance: 15.0
click at [341, 173] on div "Please provide the following information to add a discount to this invoice: Sho…" at bounding box center [599, 120] width 916 height 154
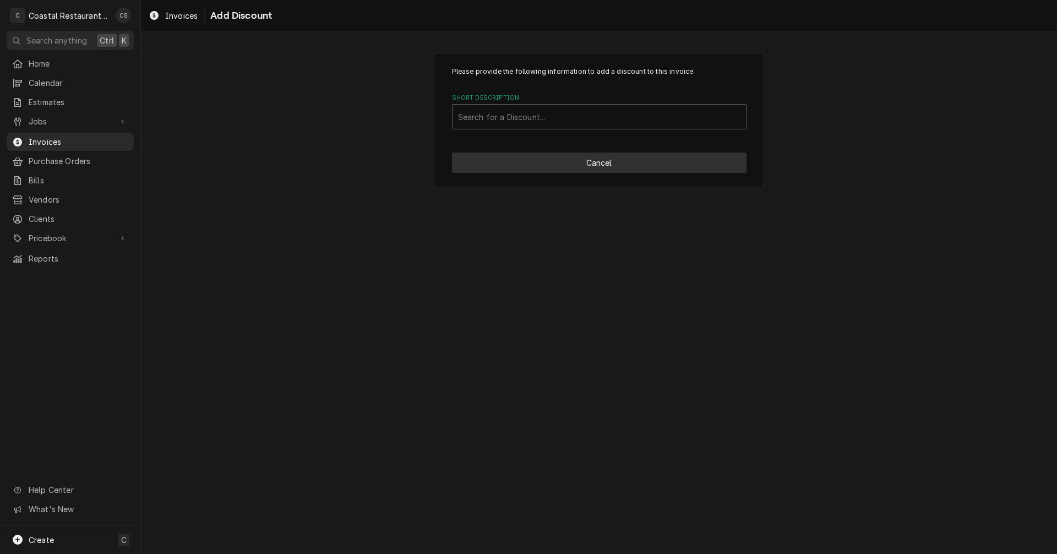
click at [528, 159] on button "Cancel" at bounding box center [599, 162] width 294 height 20
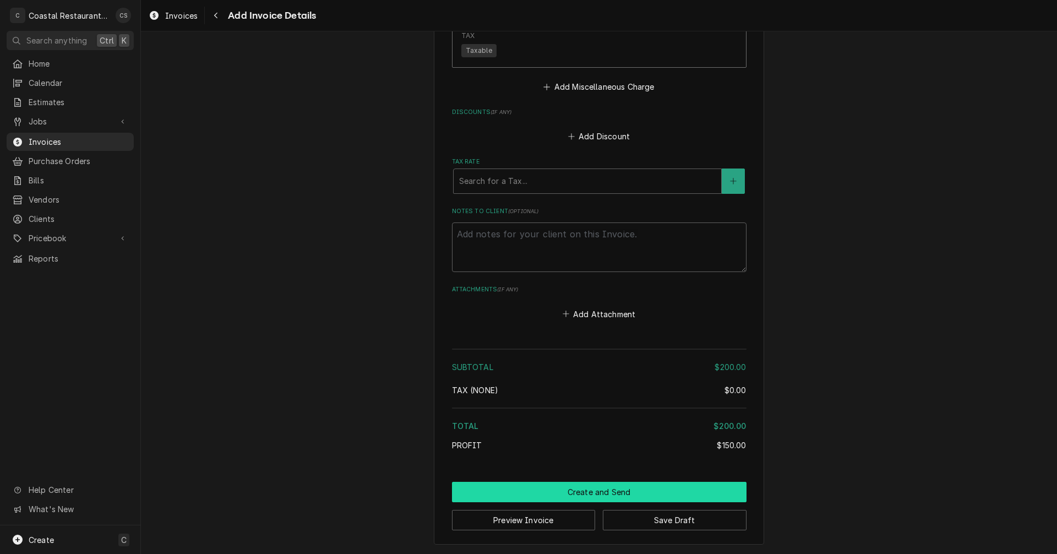
click at [624, 494] on button "Create and Send" at bounding box center [599, 492] width 294 height 20
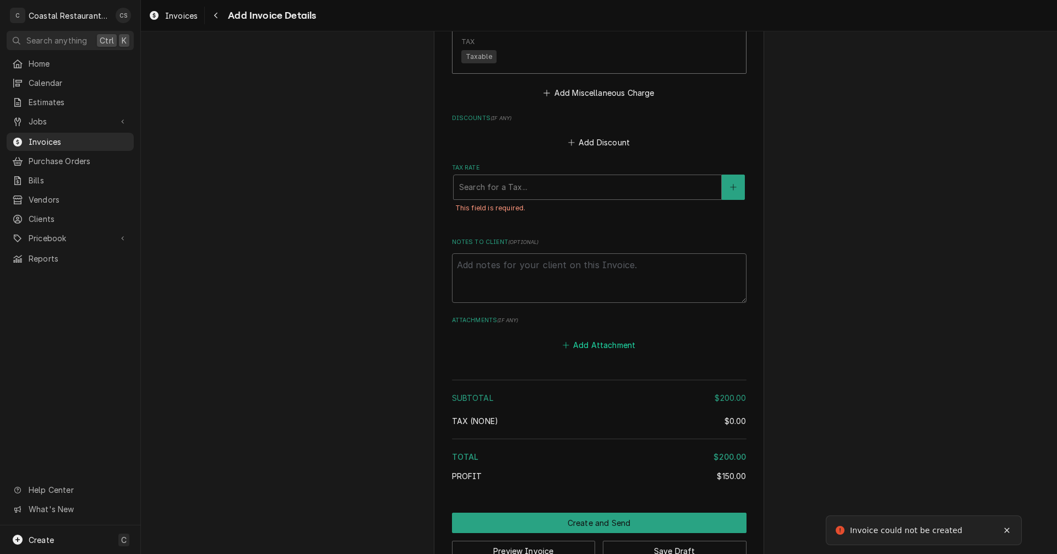
scroll to position [1116, 0]
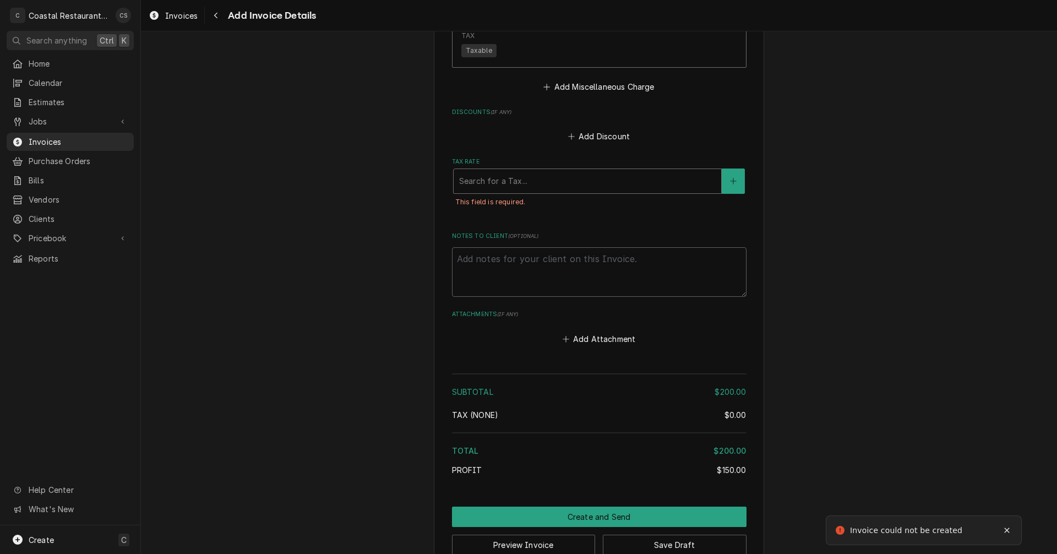
click at [511, 181] on div "Tax Rate" at bounding box center [587, 181] width 256 height 20
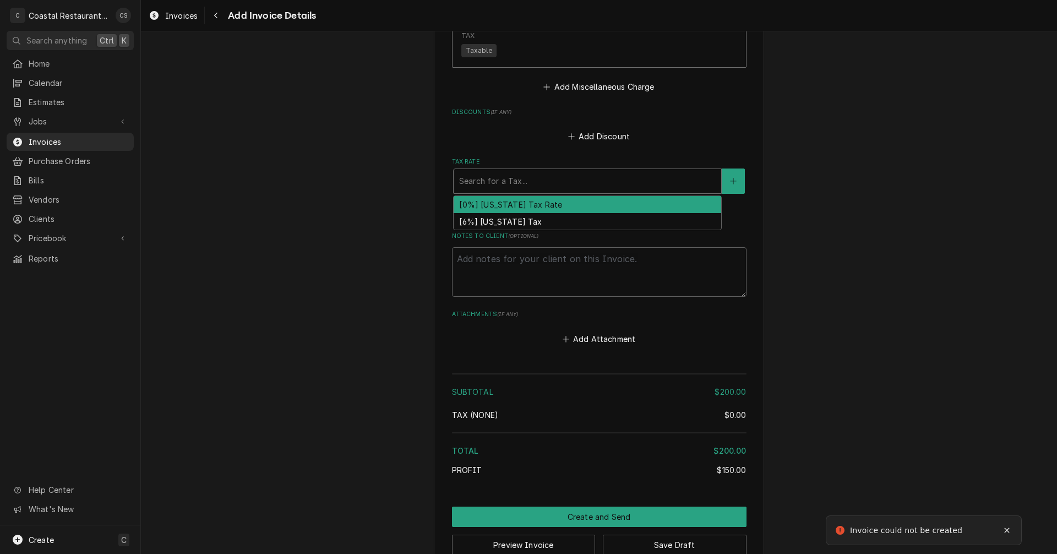
click at [506, 204] on div "[0%] Delaware Tax Rate" at bounding box center [587, 204] width 267 height 17
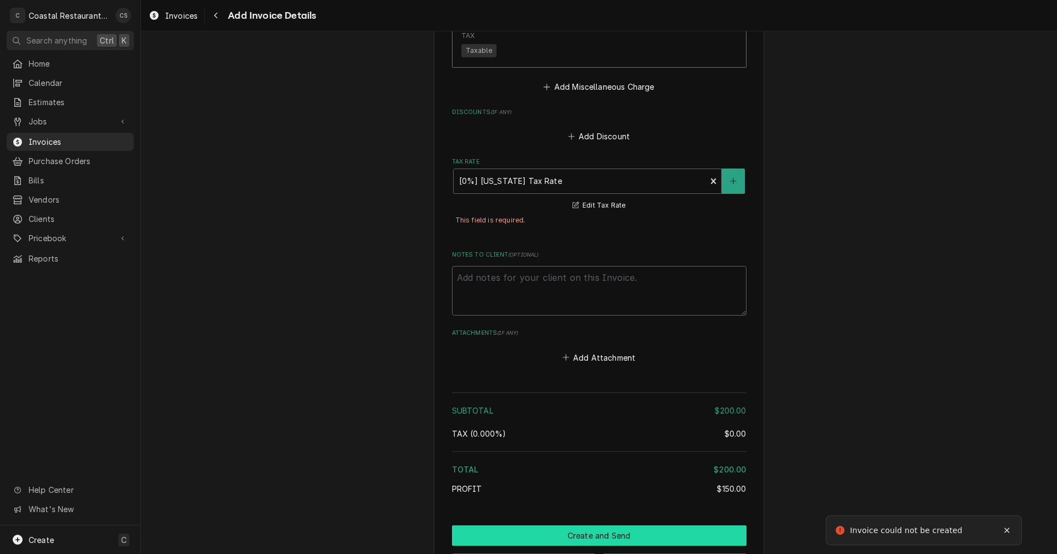
click at [605, 534] on button "Create and Send" at bounding box center [599, 535] width 294 height 20
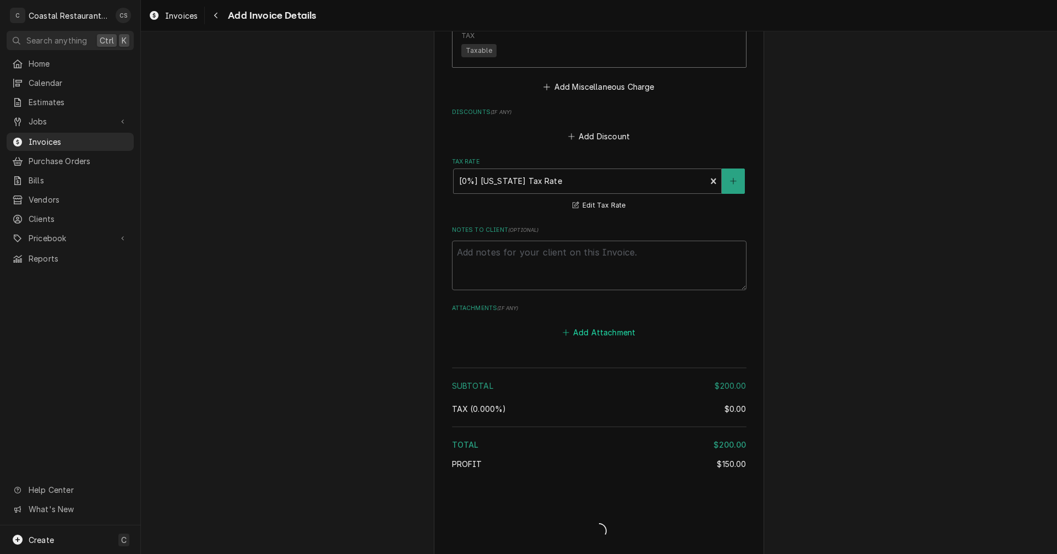
type textarea "x"
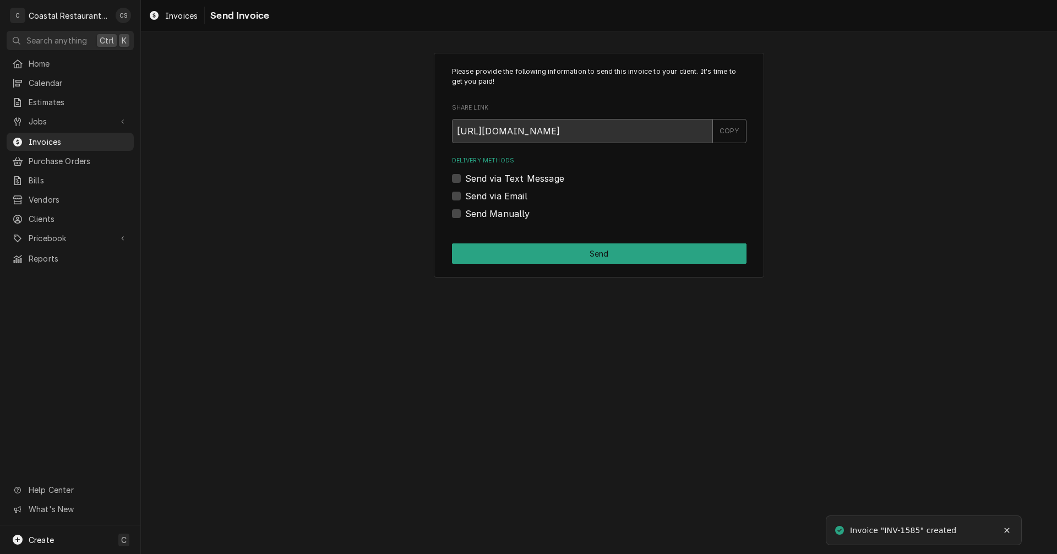
click at [465, 194] on label "Send via Email" at bounding box center [496, 195] width 62 height 13
click at [465, 194] on input "Send via Email" at bounding box center [612, 201] width 294 height 24
checkbox input "true"
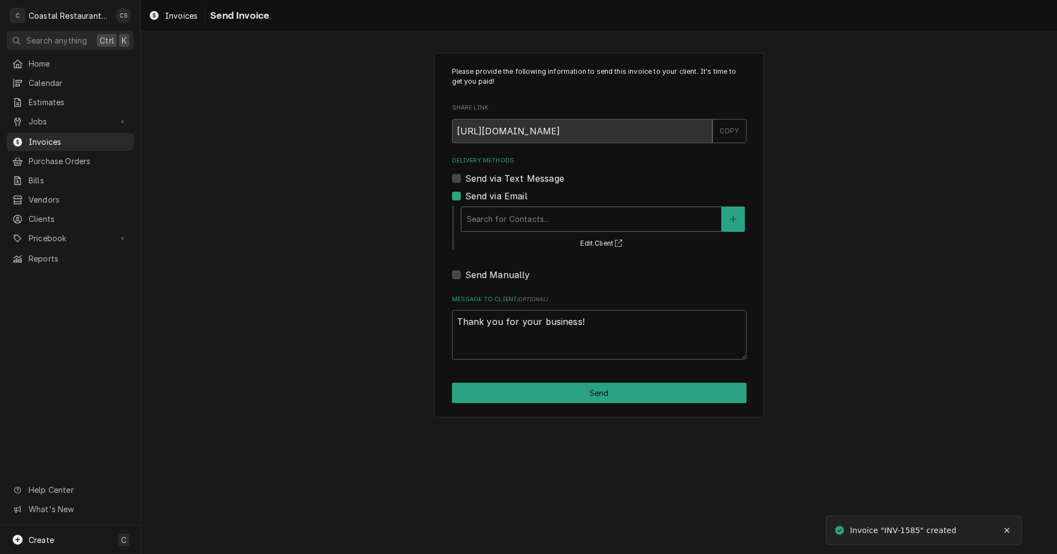
click at [504, 220] on div "Delivery Methods" at bounding box center [591, 219] width 249 height 20
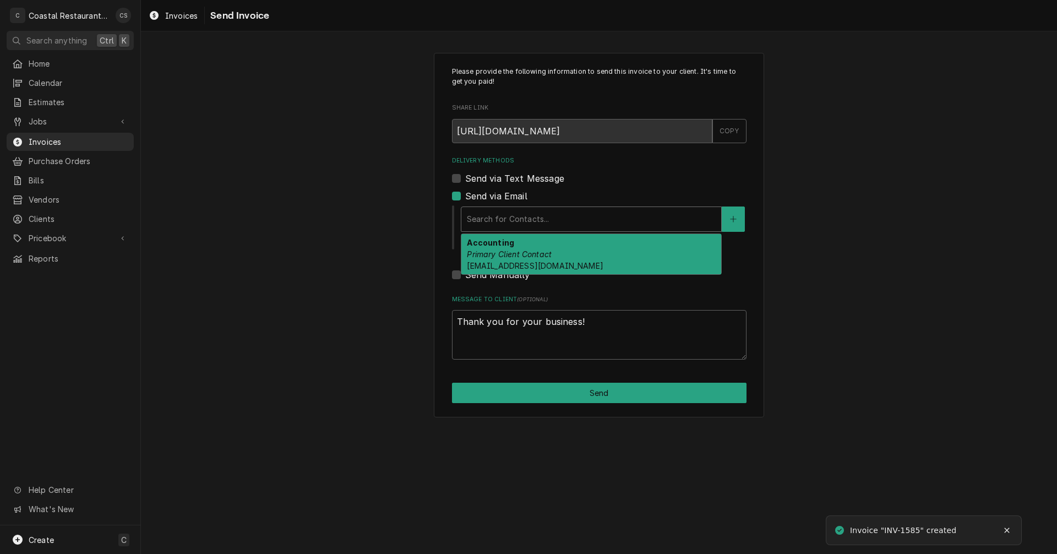
click at [514, 250] on em "Primary Client Contact" at bounding box center [509, 253] width 85 height 9
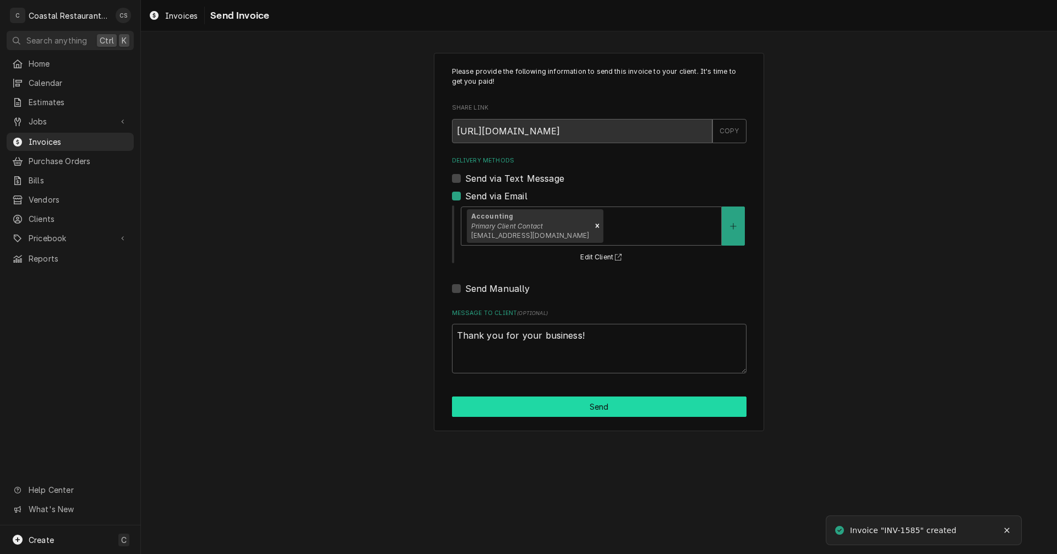
click at [598, 408] on button "Send" at bounding box center [599, 406] width 294 height 20
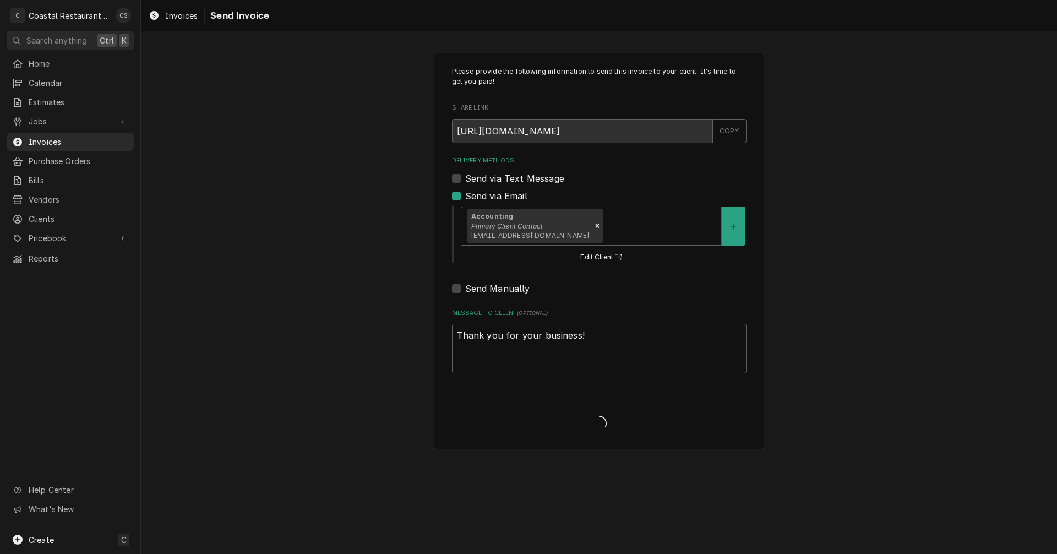
type textarea "x"
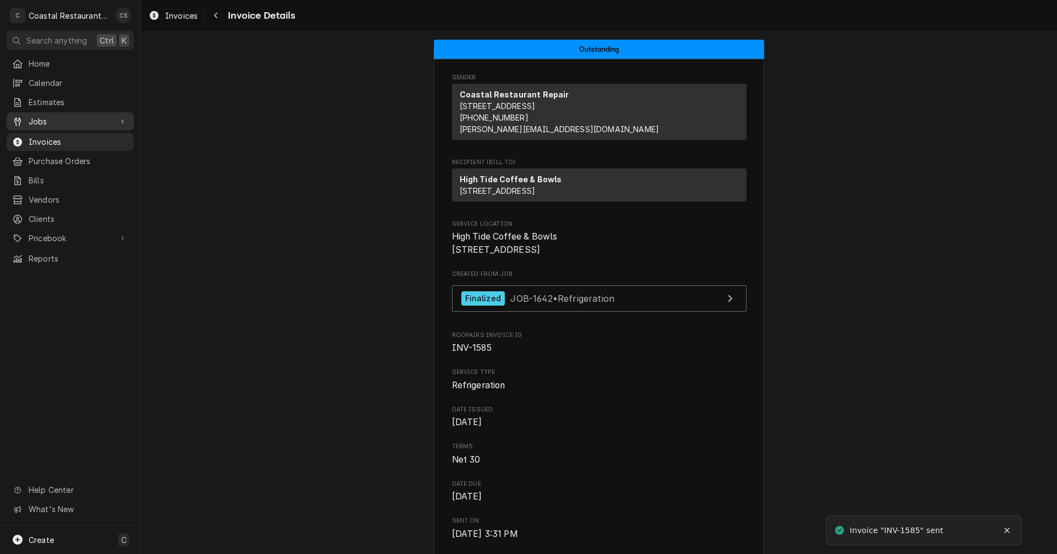
click at [75, 114] on div "Jobs" at bounding box center [70, 121] width 123 height 14
click at [77, 132] on link "Jobs" at bounding box center [70, 141] width 127 height 18
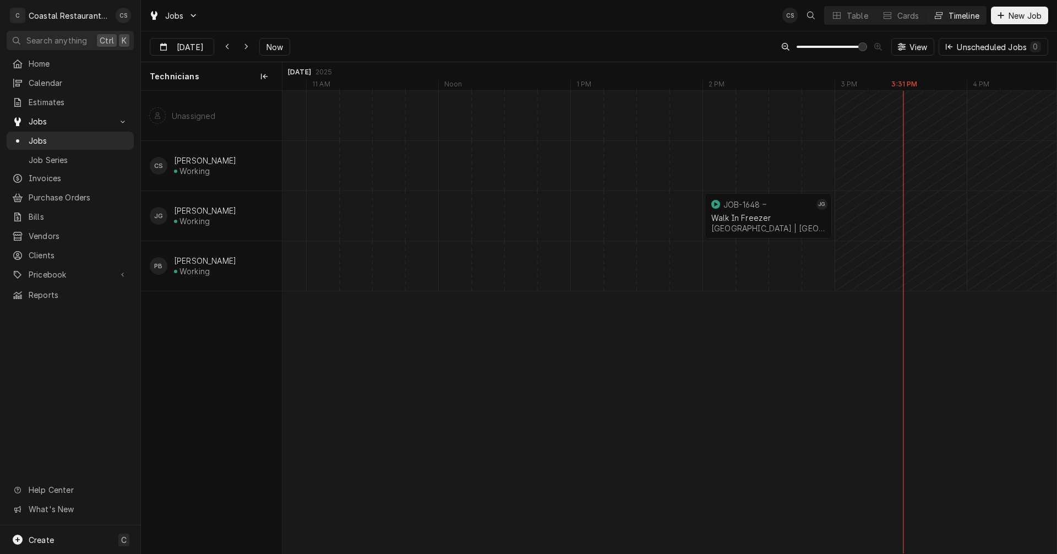
scroll to position [0, 15553]
